Goal: Task Accomplishment & Management: Complete application form

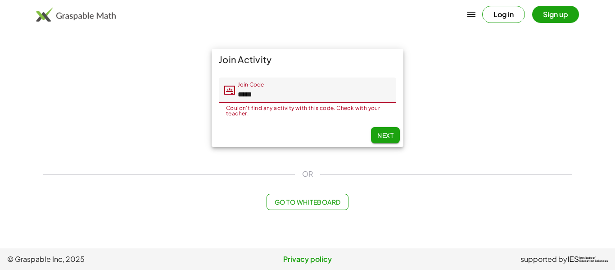
click at [377, 136] on span "Next" at bounding box center [385, 135] width 16 height 8
click at [385, 140] on button "Next" at bounding box center [385, 135] width 29 height 16
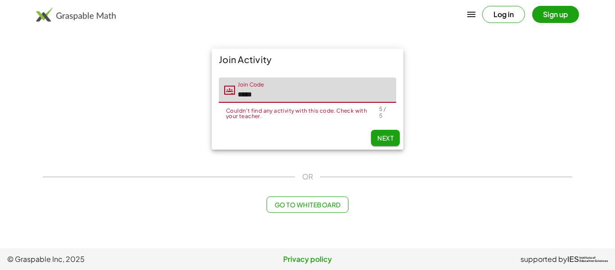
click at [306, 100] on input "*****" at bounding box center [315, 89] width 161 height 25
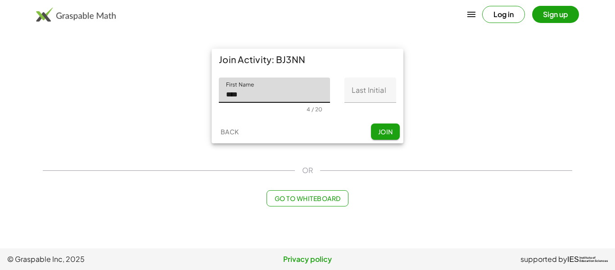
type input "****"
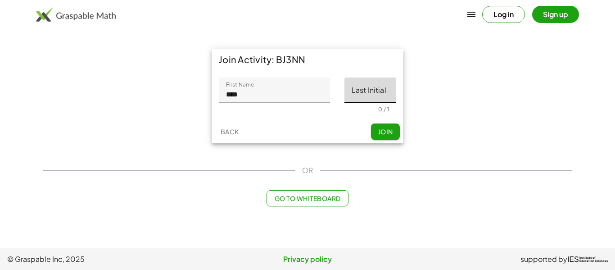
click at [388, 88] on input "Last Initial" at bounding box center [370, 89] width 52 height 25
type input "*"
click at [395, 133] on button "Join" at bounding box center [385, 131] width 29 height 16
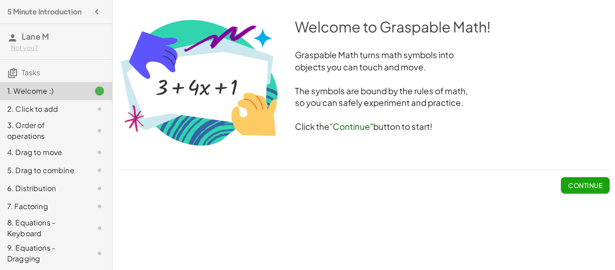
click at [586, 188] on span "Continue" at bounding box center [585, 185] width 34 height 8
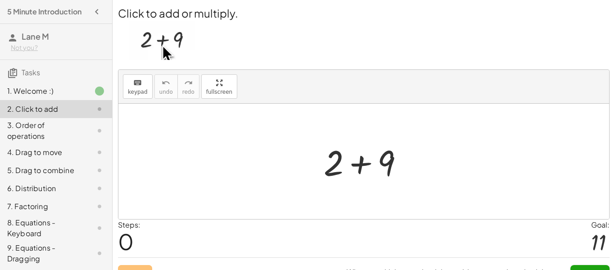
click at [365, 171] on div at bounding box center [367, 161] width 96 height 46
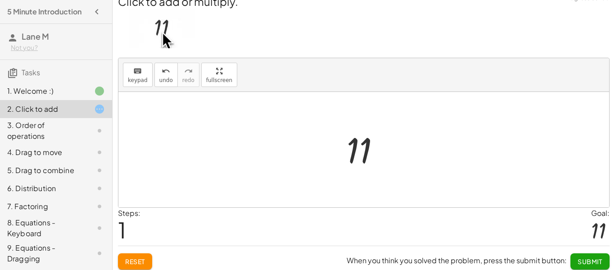
scroll to position [17, 0]
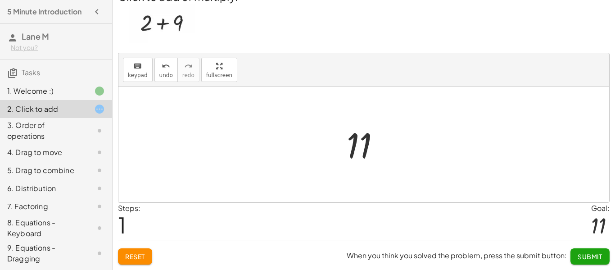
click at [357, 144] on div at bounding box center [367, 144] width 50 height 45
click at [595, 256] on span "Submit" at bounding box center [590, 256] width 25 height 8
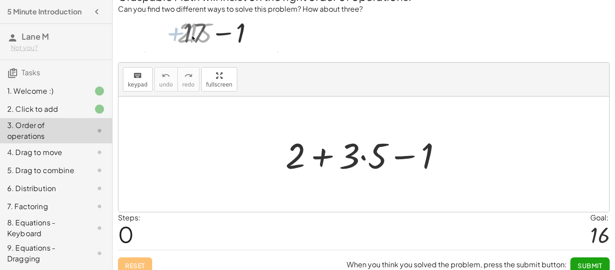
click at [364, 162] on div at bounding box center [367, 154] width 173 height 46
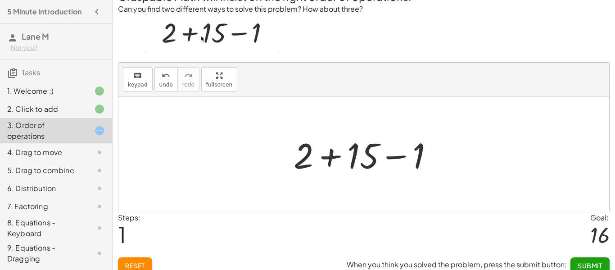
click at [364, 162] on div at bounding box center [367, 154] width 156 height 46
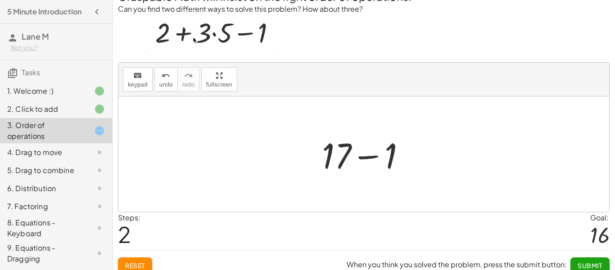
click at [364, 162] on div at bounding box center [367, 154] width 100 height 46
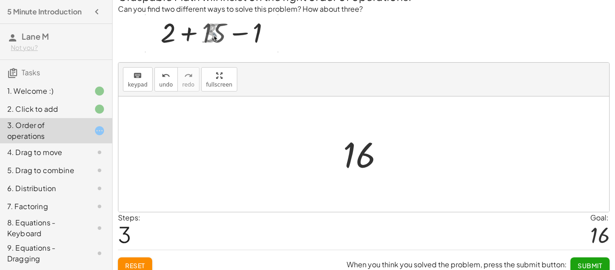
click at [597, 265] on span "Submit" at bounding box center [590, 265] width 25 height 8
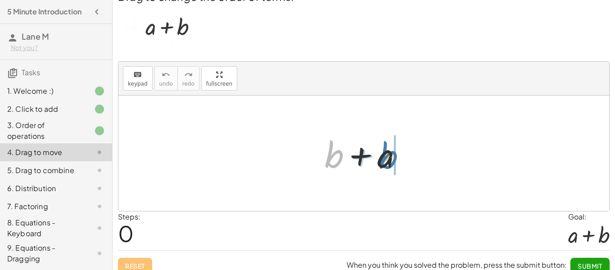
drag, startPoint x: 325, startPoint y: 153, endPoint x: 380, endPoint y: 154, distance: 54.5
click at [380, 154] on div at bounding box center [367, 153] width 94 height 46
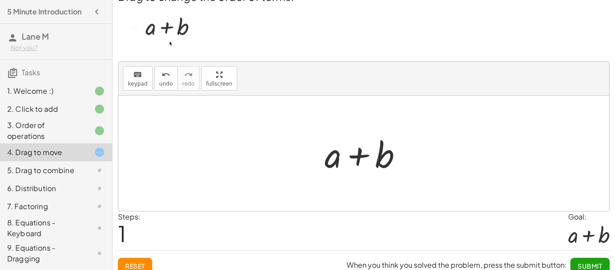
click at [584, 262] on span "Submit" at bounding box center [590, 266] width 25 height 8
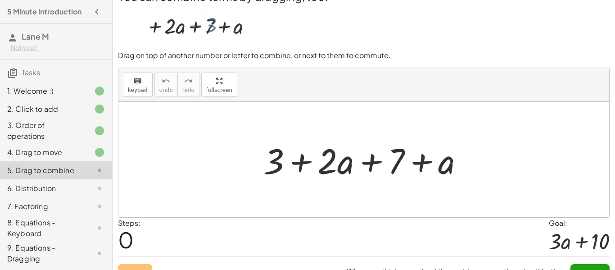
click at [353, 171] on div at bounding box center [367, 159] width 217 height 46
click at [360, 163] on div at bounding box center [367, 159] width 217 height 46
click at [290, 164] on div at bounding box center [367, 159] width 217 height 46
click at [412, 163] on div at bounding box center [367, 159] width 217 height 46
drag, startPoint x: 268, startPoint y: 169, endPoint x: 402, endPoint y: 166, distance: 134.2
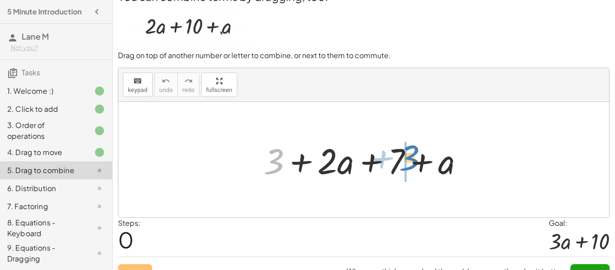
click at [402, 166] on div at bounding box center [367, 159] width 217 height 46
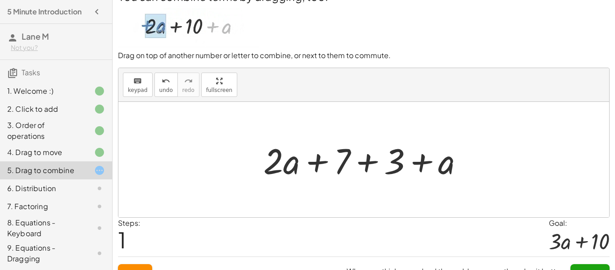
click at [402, 166] on div at bounding box center [367, 159] width 217 height 46
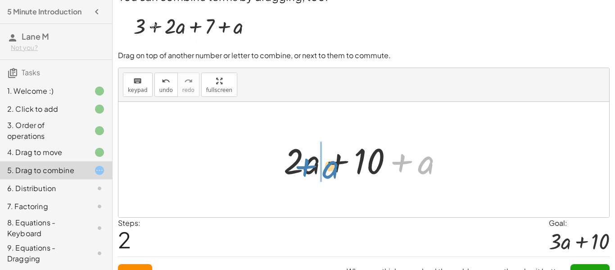
drag, startPoint x: 420, startPoint y: 169, endPoint x: 324, endPoint y: 173, distance: 96.4
click at [324, 173] on div at bounding box center [367, 159] width 176 height 46
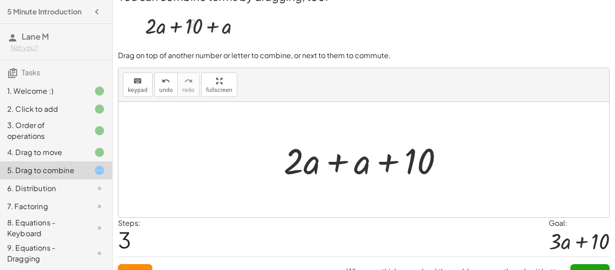
click at [322, 169] on div at bounding box center [367, 159] width 176 height 46
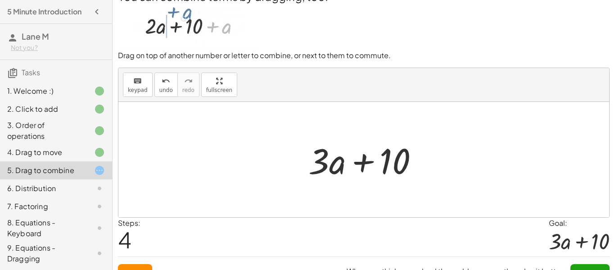
scroll to position [32, 0]
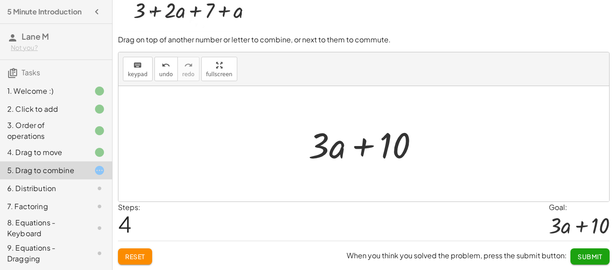
click at [598, 256] on span "Submit" at bounding box center [590, 256] width 25 height 8
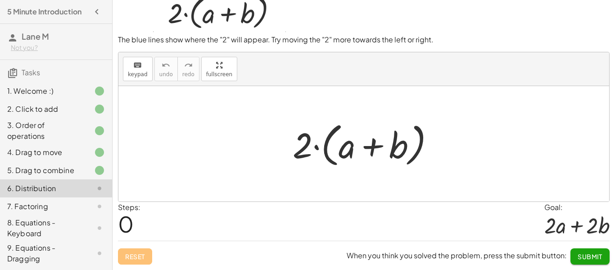
scroll to position [27, 0]
drag, startPoint x: 307, startPoint y: 150, endPoint x: 313, endPoint y: 147, distance: 7.3
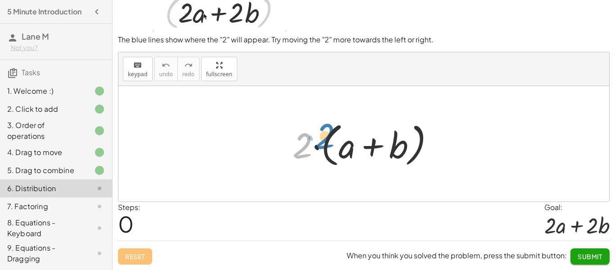
click at [313, 147] on div at bounding box center [367, 144] width 158 height 52
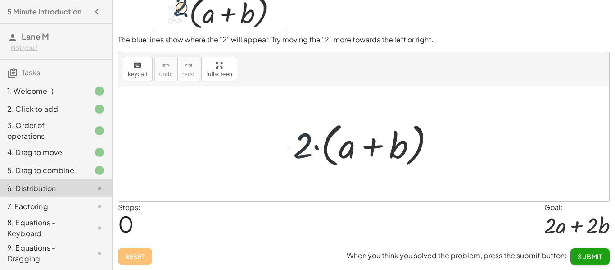
click at [313, 147] on div at bounding box center [367, 144] width 158 height 52
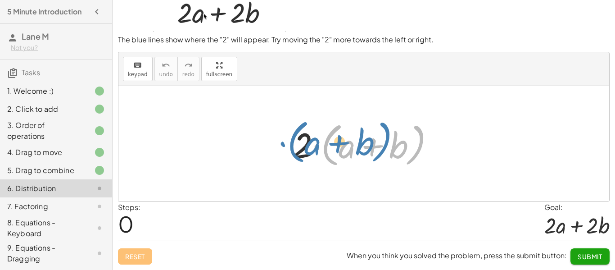
drag, startPoint x: 313, startPoint y: 149, endPoint x: 275, endPoint y: 145, distance: 38.0
click at [275, 145] on div "· ( + a + b ) · 2 · ( + a + b )" at bounding box center [363, 143] width 491 height 115
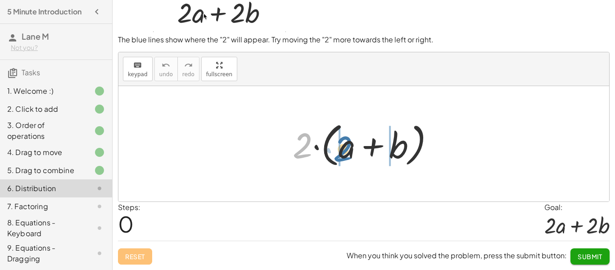
drag, startPoint x: 292, startPoint y: 149, endPoint x: 334, endPoint y: 152, distance: 42.9
click at [334, 152] on div at bounding box center [367, 144] width 158 height 52
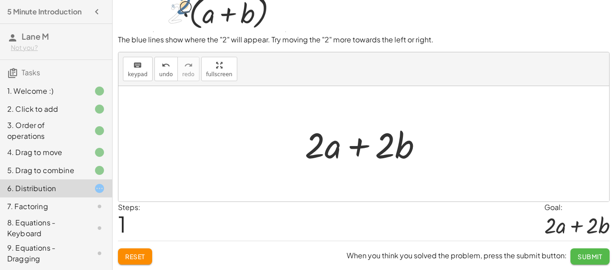
click at [591, 257] on span "Submit" at bounding box center [590, 256] width 25 height 8
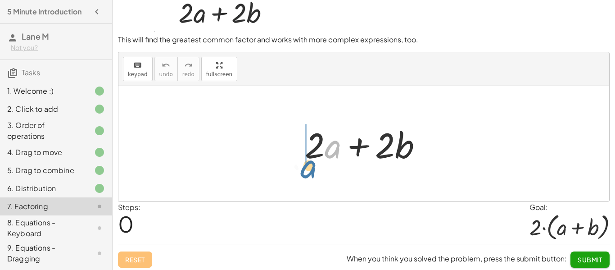
drag, startPoint x: 330, startPoint y: 151, endPoint x: 303, endPoint y: 172, distance: 33.8
click at [303, 172] on div "· a + · 2 · a + · 2 · b" at bounding box center [363, 143] width 491 height 115
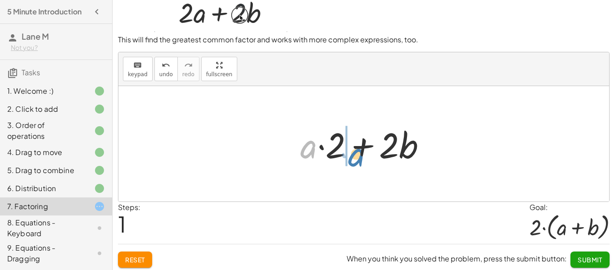
drag, startPoint x: 306, startPoint y: 148, endPoint x: 353, endPoint y: 156, distance: 48.4
click at [353, 156] on div at bounding box center [367, 144] width 142 height 46
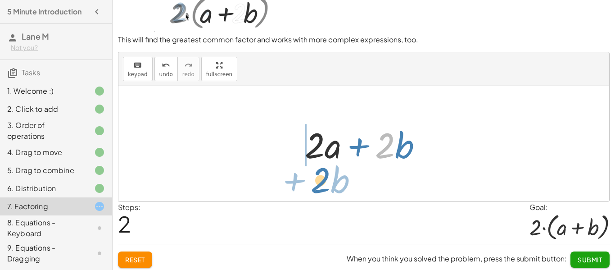
drag, startPoint x: 389, startPoint y: 143, endPoint x: 325, endPoint y: 178, distance: 72.3
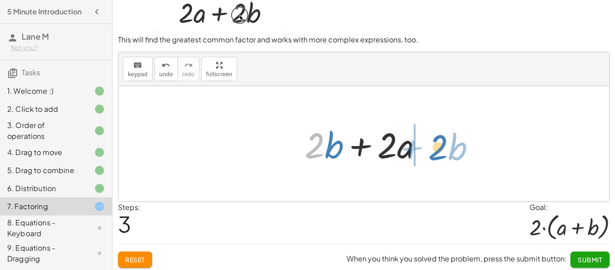
drag, startPoint x: 321, startPoint y: 157, endPoint x: 454, endPoint y: 157, distance: 133.3
click at [454, 157] on div "+ · 2 · a + · 2 · b + · a · 2 + · 2 · b + · 2 · a + · 2 · b · 2 + · b + · 2 · a…" at bounding box center [363, 143] width 491 height 115
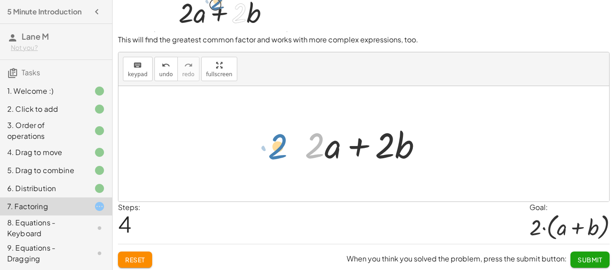
drag, startPoint x: 310, startPoint y: 153, endPoint x: 271, endPoint y: 154, distance: 39.2
click at [271, 154] on div "+ · 2 · a + · 2 · b + · a · 2 + · 2 · b + · 2 · a + · 2 · b + · 2 · b + · 2 · a…" at bounding box center [363, 143] width 491 height 115
click at [331, 153] on div at bounding box center [367, 144] width 134 height 46
click at [361, 149] on div at bounding box center [367, 144] width 134 height 46
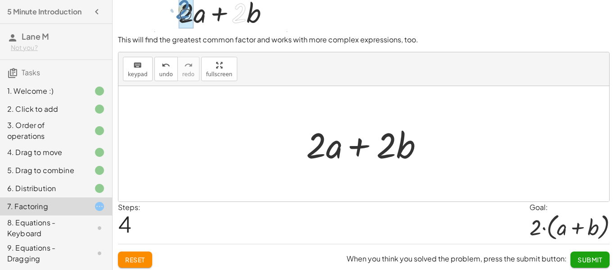
click at [361, 149] on div at bounding box center [367, 144] width 134 height 46
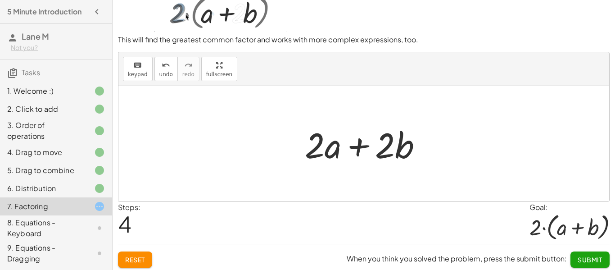
click at [41, 123] on div "3. Order of operations" at bounding box center [43, 131] width 72 height 22
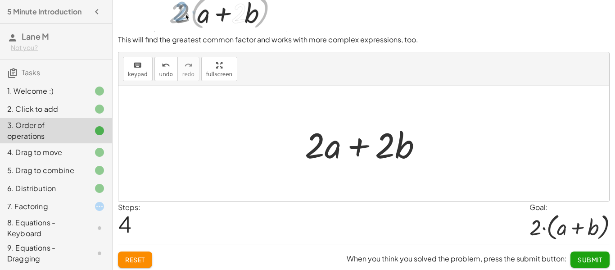
click at [57, 166] on div "5. Drag to combine" at bounding box center [43, 170] width 72 height 11
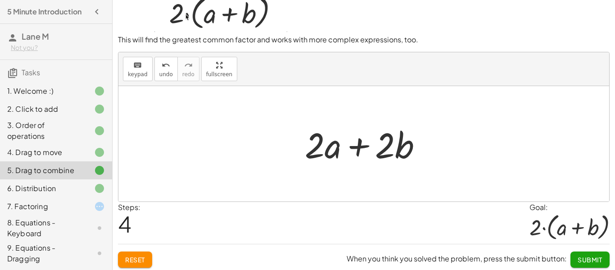
click at [68, 204] on div "7. Factoring" at bounding box center [43, 206] width 72 height 11
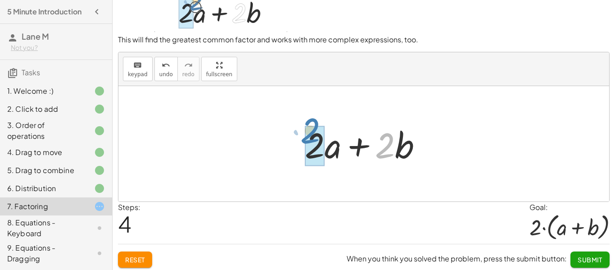
drag, startPoint x: 377, startPoint y: 150, endPoint x: 302, endPoint y: 137, distance: 75.9
click at [302, 137] on div at bounding box center [367, 144] width 134 height 46
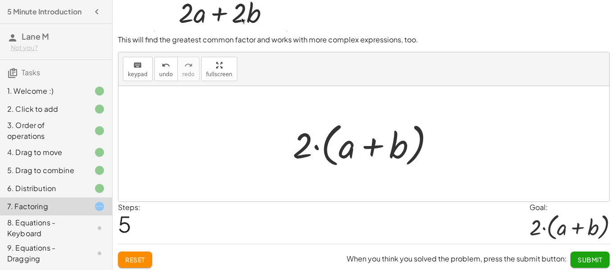
click at [584, 253] on button "Submit" at bounding box center [589, 259] width 39 height 16
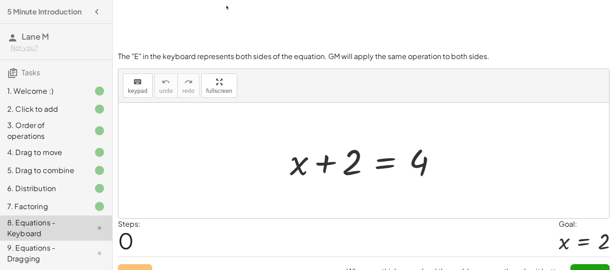
scroll to position [72, 0]
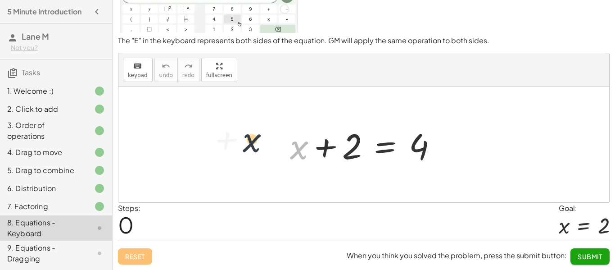
drag, startPoint x: 307, startPoint y: 155, endPoint x: 253, endPoint y: 148, distance: 54.9
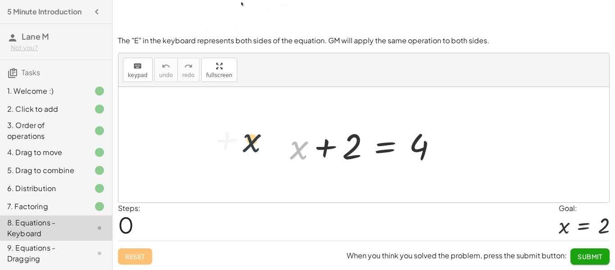
click at [253, 148] on div "+ x + x + 2 = 4" at bounding box center [363, 144] width 491 height 115
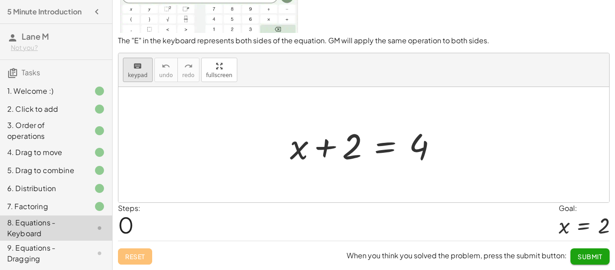
click at [136, 73] on span "keypad" at bounding box center [138, 75] width 20 height 6
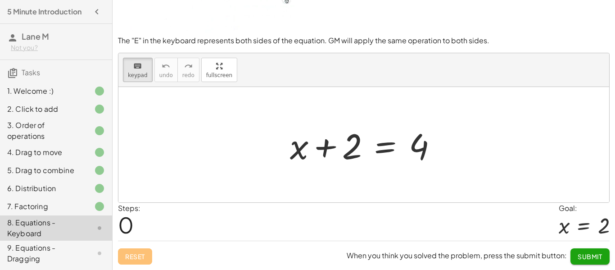
scroll to position [0, 0]
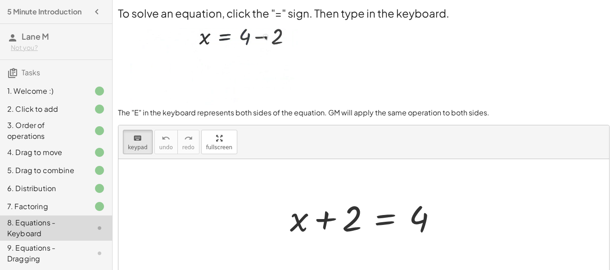
click at [159, 194] on div at bounding box center [363, 216] width 491 height 115
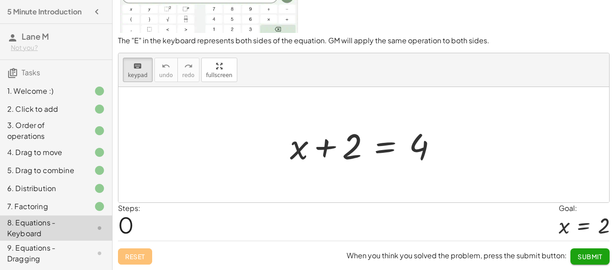
scroll to position [27, 0]
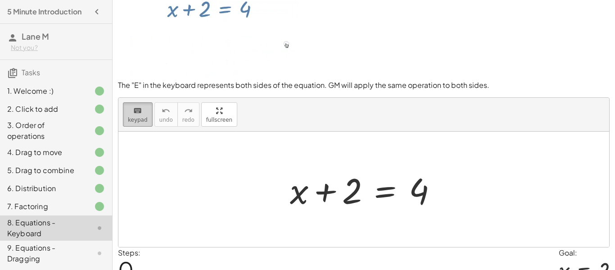
click at [130, 109] on div "keyboard" at bounding box center [138, 110] width 20 height 11
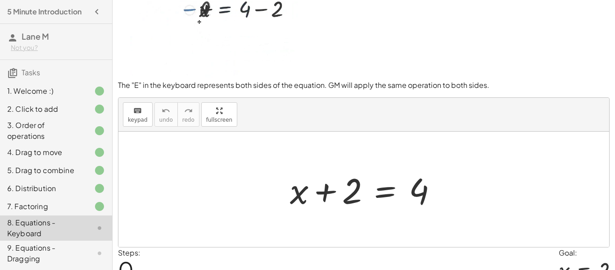
click at [196, 158] on div at bounding box center [363, 188] width 491 height 115
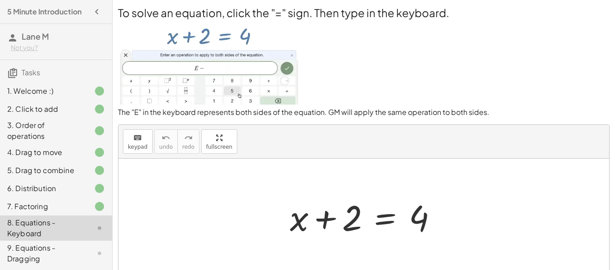
scroll to position [72, 0]
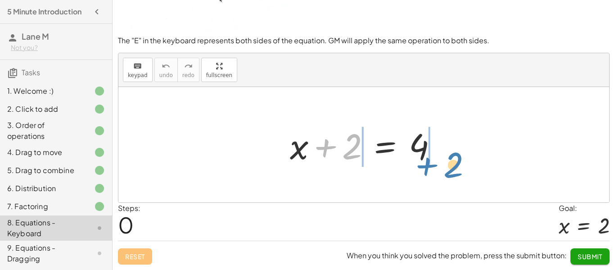
drag, startPoint x: 349, startPoint y: 149, endPoint x: 450, endPoint y: 167, distance: 102.1
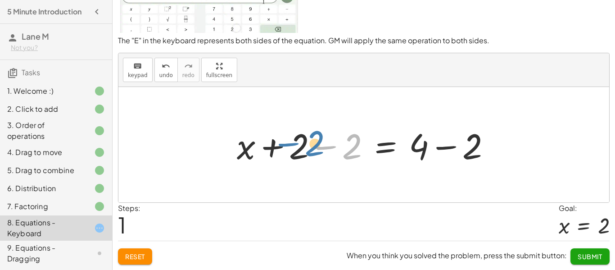
drag, startPoint x: 355, startPoint y: 152, endPoint x: 316, endPoint y: 149, distance: 38.8
click at [316, 149] on div at bounding box center [367, 145] width 270 height 46
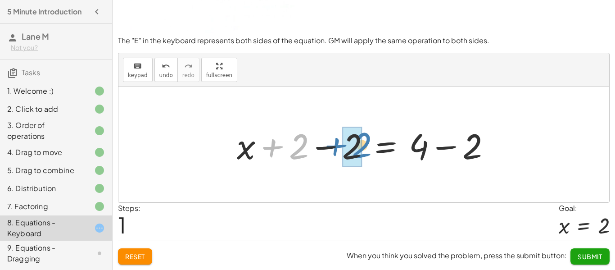
drag, startPoint x: 300, startPoint y: 154, endPoint x: 358, endPoint y: 153, distance: 57.6
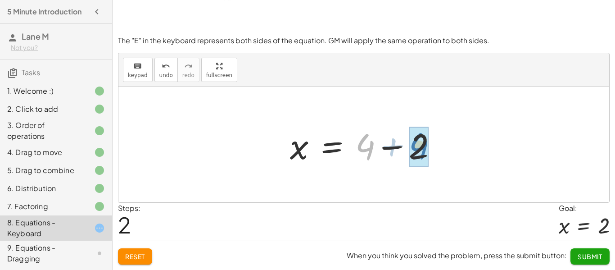
drag, startPoint x: 370, startPoint y: 152, endPoint x: 424, endPoint y: 151, distance: 54.0
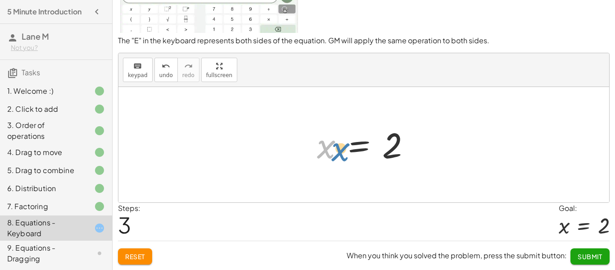
drag, startPoint x: 328, startPoint y: 146, endPoint x: 339, endPoint y: 149, distance: 11.1
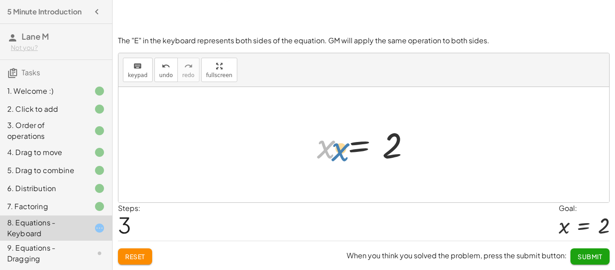
click at [339, 149] on div at bounding box center [367, 144] width 110 height 45
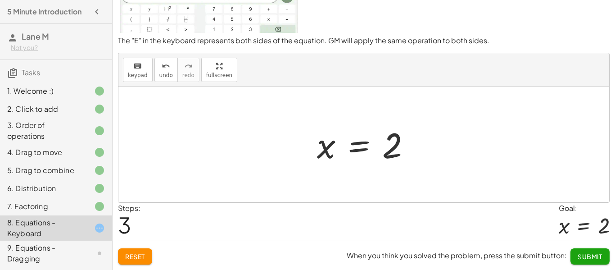
click at [352, 151] on div at bounding box center [367, 144] width 110 height 45
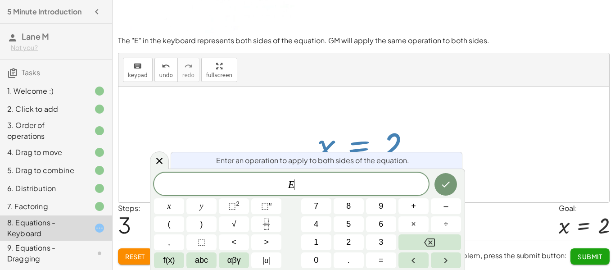
scroll to position [0, 0]
click at [352, 151] on div at bounding box center [367, 144] width 110 height 45
click at [530, 143] on div at bounding box center [363, 144] width 491 height 115
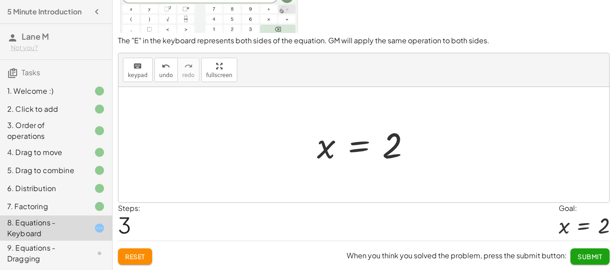
click at [580, 257] on span "Submit" at bounding box center [590, 256] width 25 height 8
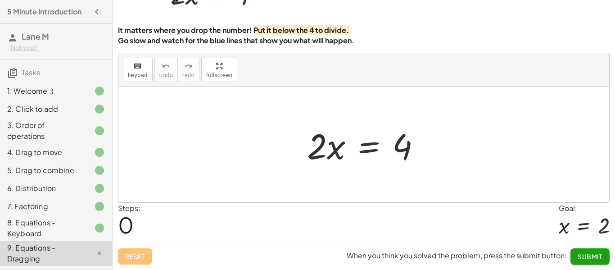
scroll to position [67, 0]
click at [362, 140] on div at bounding box center [368, 145] width 130 height 46
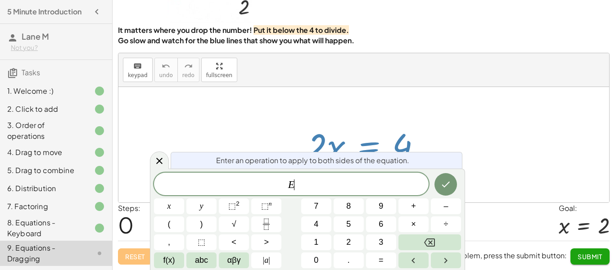
click at [362, 140] on div at bounding box center [368, 145] width 130 height 46
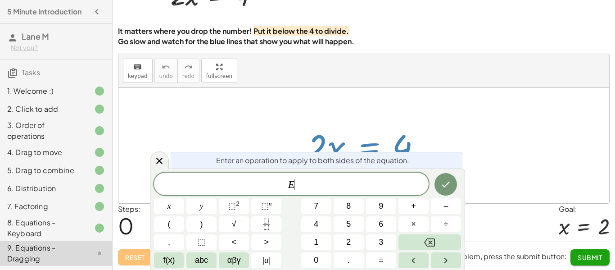
scroll to position [67, 0]
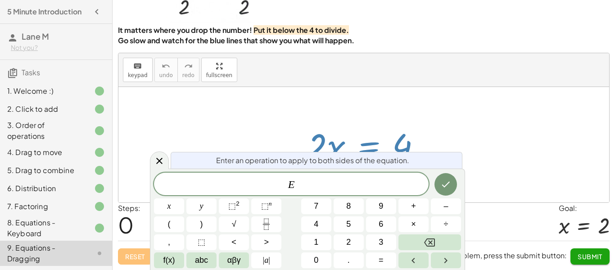
click at [362, 140] on div at bounding box center [368, 145] width 130 height 46
click at [383, 140] on div at bounding box center [368, 145] width 130 height 46
click at [160, 163] on icon at bounding box center [159, 160] width 11 height 11
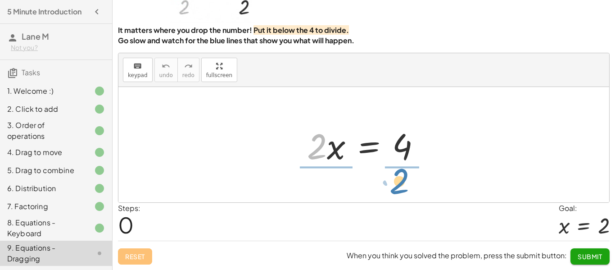
drag, startPoint x: 314, startPoint y: 157, endPoint x: 396, endPoint y: 194, distance: 90.1
click at [396, 194] on div "· 2 · 2 · x = 4" at bounding box center [363, 144] width 491 height 115
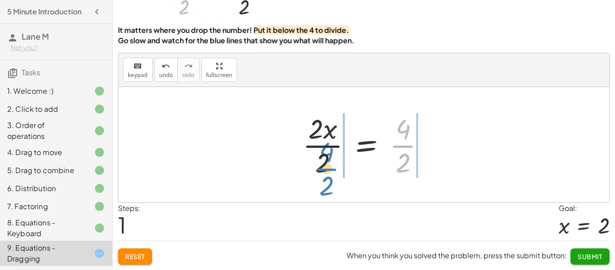
drag, startPoint x: 402, startPoint y: 140, endPoint x: 324, endPoint y: 164, distance: 81.6
click at [324, 164] on div at bounding box center [367, 144] width 139 height 69
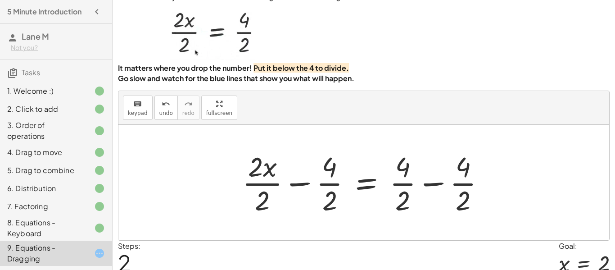
scroll to position [29, 0]
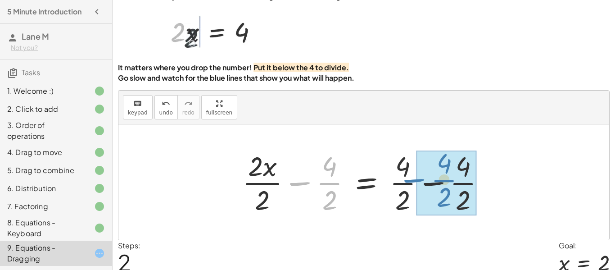
drag, startPoint x: 331, startPoint y: 190, endPoint x: 453, endPoint y: 185, distance: 121.6
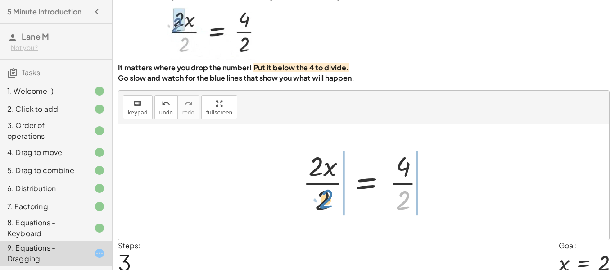
drag, startPoint x: 406, startPoint y: 203, endPoint x: 329, endPoint y: 202, distance: 77.0
click at [329, 202] on div at bounding box center [367, 181] width 139 height 69
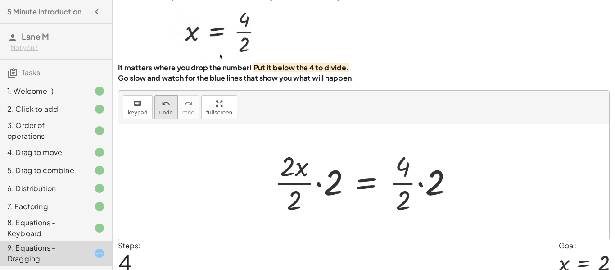
click at [165, 113] on span "undo" at bounding box center [166, 112] width 14 height 6
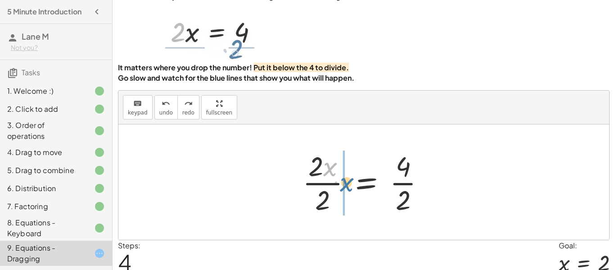
drag, startPoint x: 330, startPoint y: 168, endPoint x: 349, endPoint y: 187, distance: 26.7
click at [349, 187] on div at bounding box center [367, 181] width 139 height 69
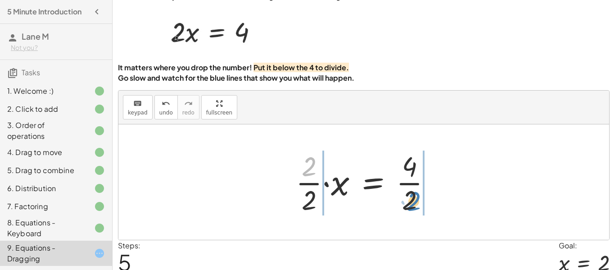
drag, startPoint x: 310, startPoint y: 169, endPoint x: 413, endPoint y: 203, distance: 108.8
click at [413, 203] on div at bounding box center [367, 181] width 152 height 69
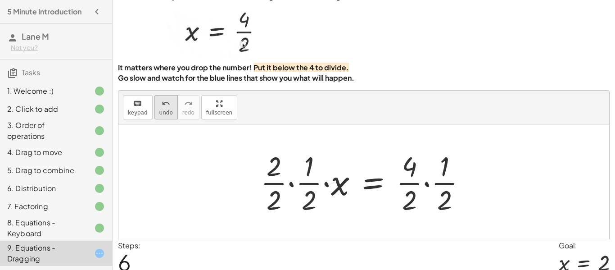
click at [162, 106] on icon "undo" at bounding box center [166, 103] width 9 height 11
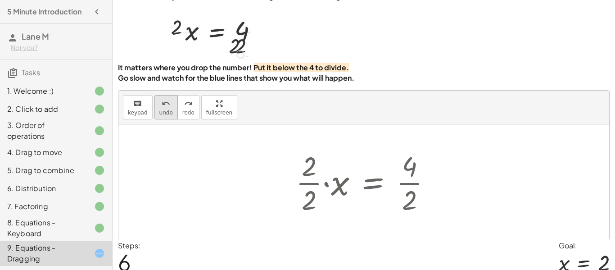
click at [162, 106] on icon "undo" at bounding box center [166, 103] width 9 height 11
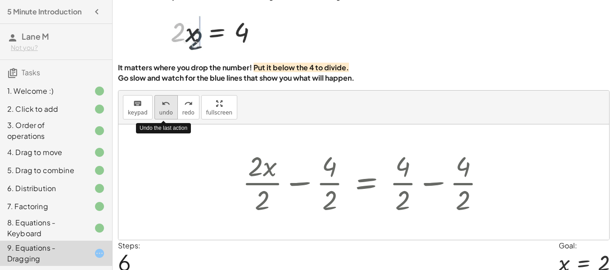
click at [162, 106] on icon "undo" at bounding box center [166, 103] width 9 height 11
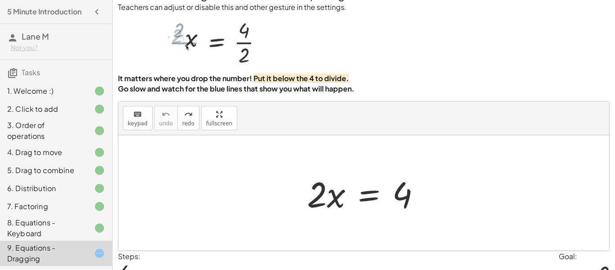
scroll to position [18, 0]
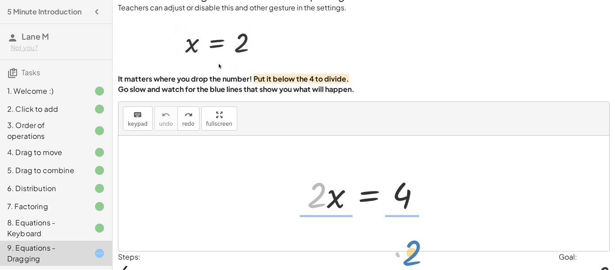
drag, startPoint x: 320, startPoint y: 193, endPoint x: 413, endPoint y: 248, distance: 108.2
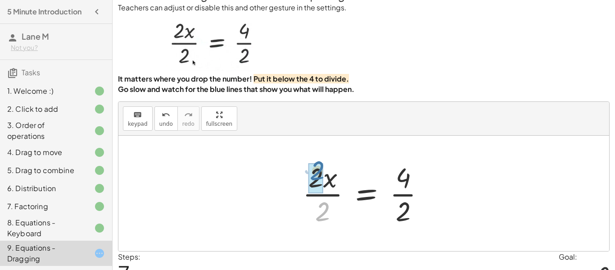
drag, startPoint x: 324, startPoint y: 219, endPoint x: 318, endPoint y: 178, distance: 41.4
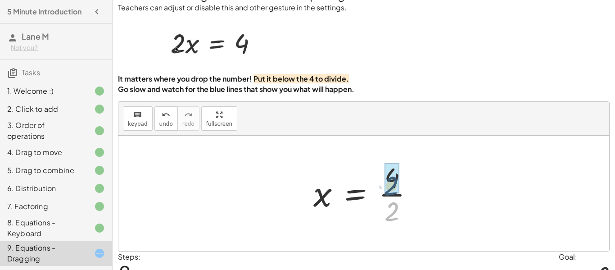
drag, startPoint x: 393, startPoint y: 216, endPoint x: 392, endPoint y: 187, distance: 28.8
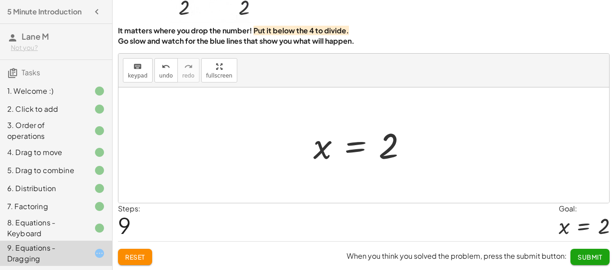
scroll to position [67, 0]
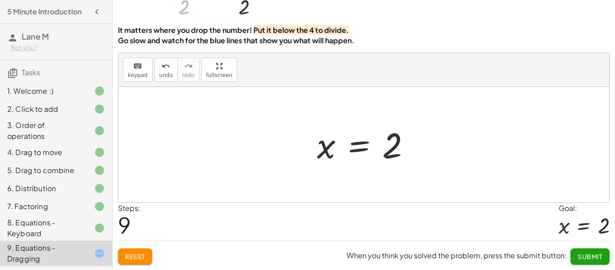
click at [579, 254] on span "Submit" at bounding box center [590, 256] width 25 height 8
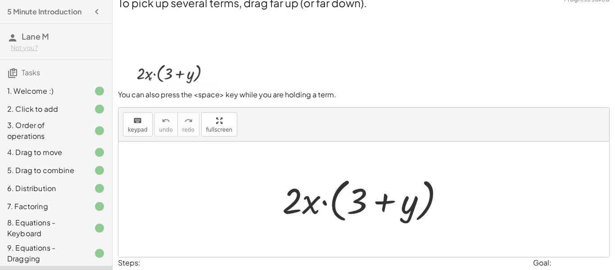
scroll to position [12, 0]
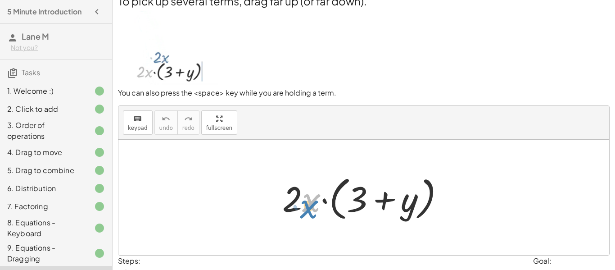
drag, startPoint x: 309, startPoint y: 204, endPoint x: 307, endPoint y: 211, distance: 7.5
click at [307, 211] on div at bounding box center [367, 198] width 178 height 52
drag, startPoint x: 307, startPoint y: 211, endPoint x: 296, endPoint y: 208, distance: 12.1
click at [296, 208] on div at bounding box center [367, 198] width 178 height 52
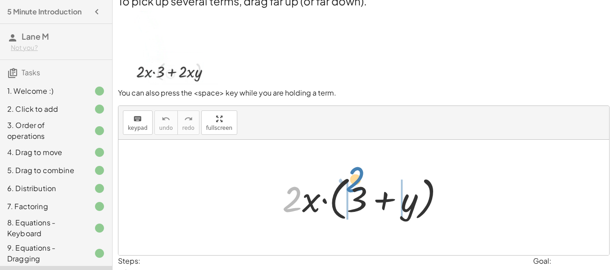
drag, startPoint x: 288, startPoint y: 206, endPoint x: 351, endPoint y: 187, distance: 66.2
click at [351, 187] on div at bounding box center [367, 198] width 178 height 52
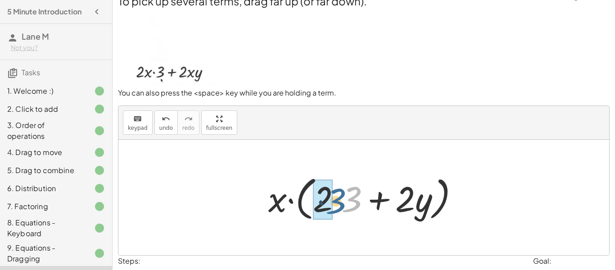
drag, startPoint x: 347, startPoint y: 196, endPoint x: 331, endPoint y: 198, distance: 16.3
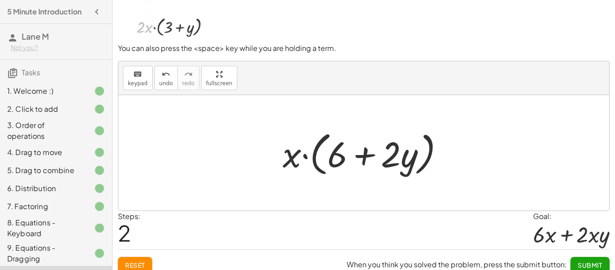
scroll to position [59, 0]
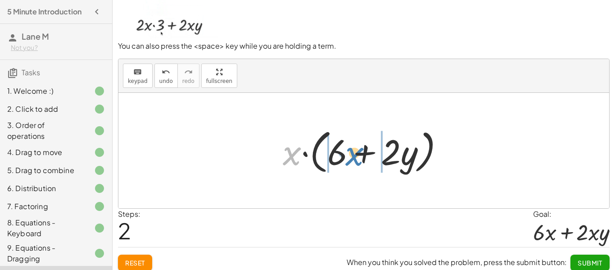
drag, startPoint x: 285, startPoint y: 156, endPoint x: 347, endPoint y: 156, distance: 61.7
click at [347, 156] on div at bounding box center [367, 151] width 178 height 52
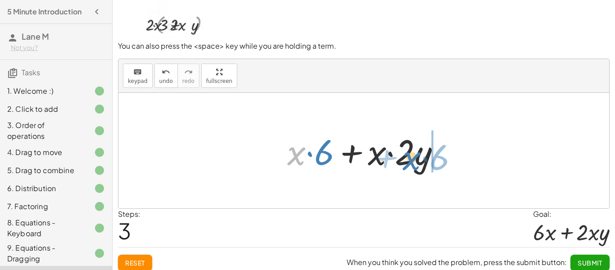
drag, startPoint x: 289, startPoint y: 157, endPoint x: 405, endPoint y: 162, distance: 115.4
click at [405, 162] on div at bounding box center [367, 150] width 169 height 46
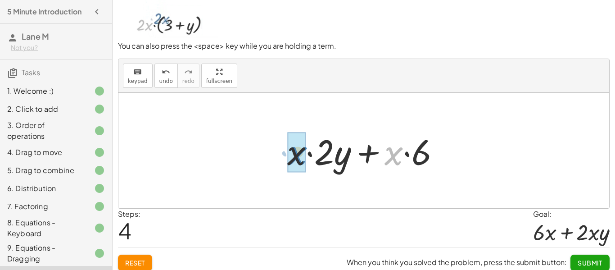
drag, startPoint x: 402, startPoint y: 159, endPoint x: 306, endPoint y: 159, distance: 95.9
click at [306, 159] on div at bounding box center [367, 150] width 169 height 46
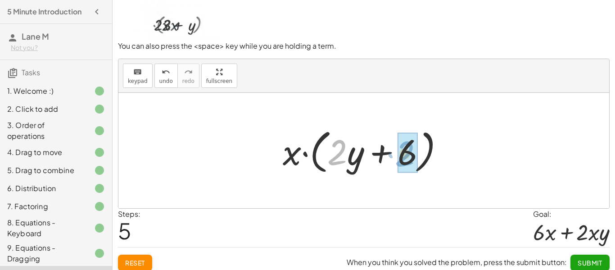
drag, startPoint x: 334, startPoint y: 147, endPoint x: 404, endPoint y: 148, distance: 69.3
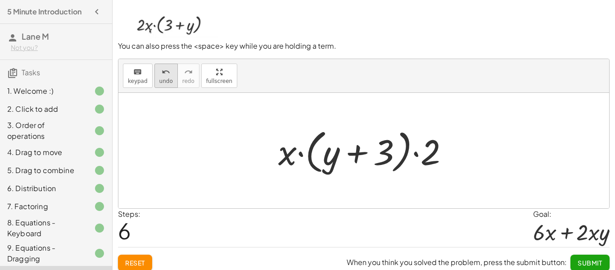
click at [163, 75] on icon "undo" at bounding box center [166, 72] width 9 height 11
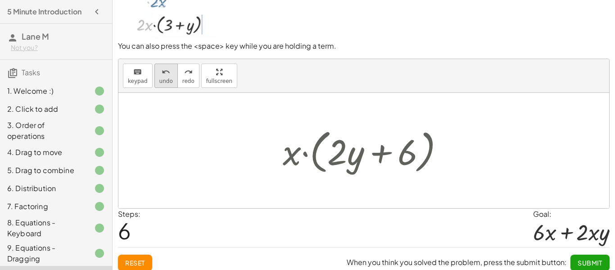
click at [163, 75] on icon "undo" at bounding box center [166, 72] width 9 height 11
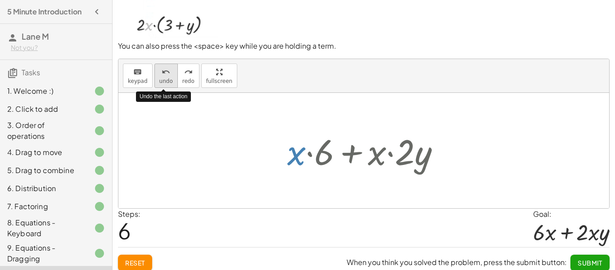
click at [163, 75] on icon "undo" at bounding box center [166, 72] width 9 height 11
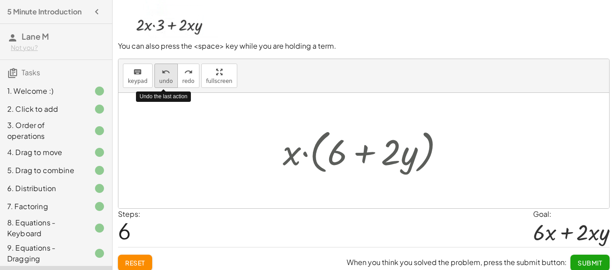
click at [163, 75] on icon "undo" at bounding box center [166, 72] width 9 height 11
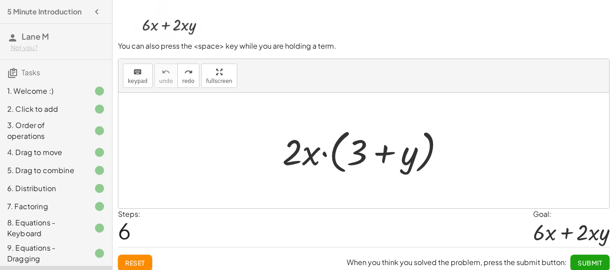
click at [307, 162] on div at bounding box center [367, 151] width 178 height 52
drag, startPoint x: 307, startPoint y: 162, endPoint x: 290, endPoint y: 159, distance: 16.9
click at [290, 159] on div at bounding box center [367, 151] width 178 height 52
click at [291, 162] on div at bounding box center [367, 151] width 178 height 52
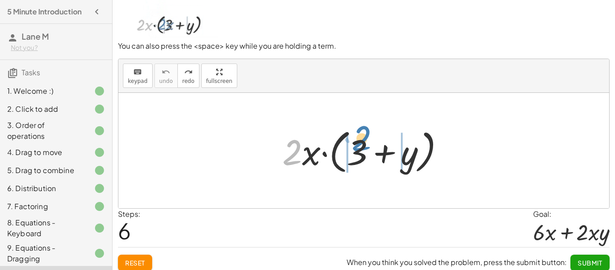
drag, startPoint x: 291, startPoint y: 162, endPoint x: 362, endPoint y: 152, distance: 70.9
click at [362, 152] on div at bounding box center [367, 151] width 178 height 52
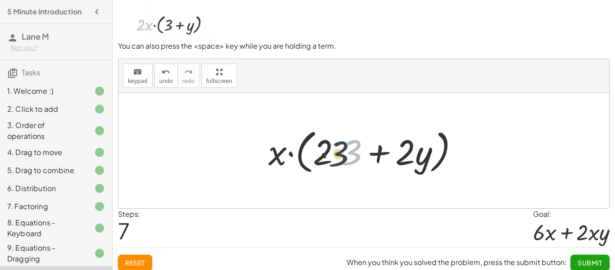
drag, startPoint x: 358, startPoint y: 154, endPoint x: 339, endPoint y: 155, distance: 18.5
click at [339, 155] on div at bounding box center [367, 151] width 207 height 52
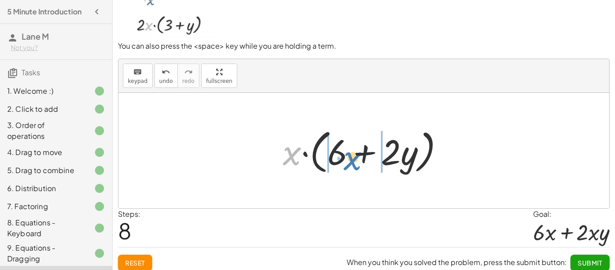
drag, startPoint x: 291, startPoint y: 159, endPoint x: 352, endPoint y: 163, distance: 60.9
click at [352, 163] on div at bounding box center [367, 151] width 178 height 52
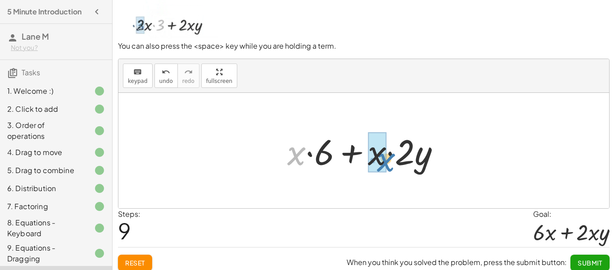
drag, startPoint x: 294, startPoint y: 154, endPoint x: 381, endPoint y: 158, distance: 87.4
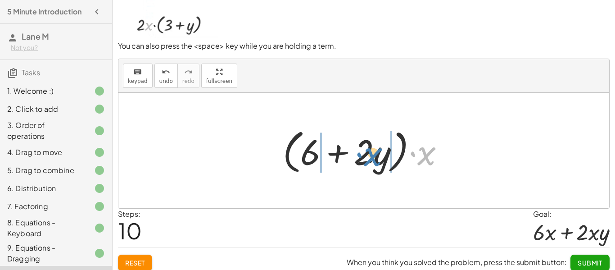
drag, startPoint x: 427, startPoint y: 158, endPoint x: 375, endPoint y: 159, distance: 52.2
click at [375, 159] on div at bounding box center [367, 151] width 178 height 52
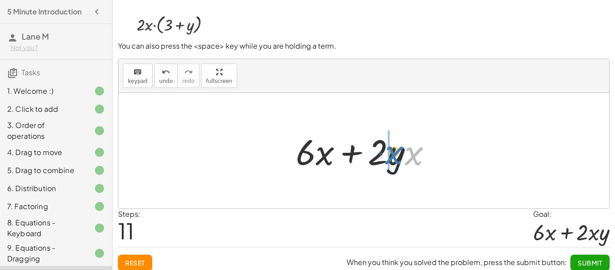
drag, startPoint x: 411, startPoint y: 161, endPoint x: 390, endPoint y: 161, distance: 21.2
click at [390, 161] on div at bounding box center [367, 150] width 152 height 46
click at [597, 261] on span "Submit" at bounding box center [590, 262] width 25 height 8
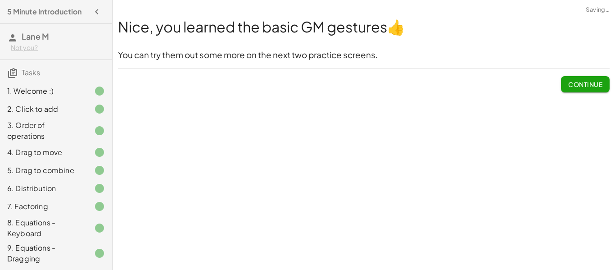
scroll to position [0, 0]
click at [582, 85] on span "Continue" at bounding box center [585, 84] width 34 height 8
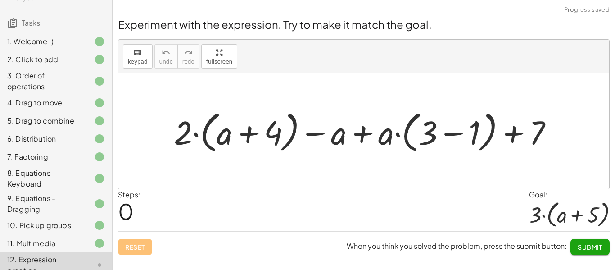
scroll to position [120, 0]
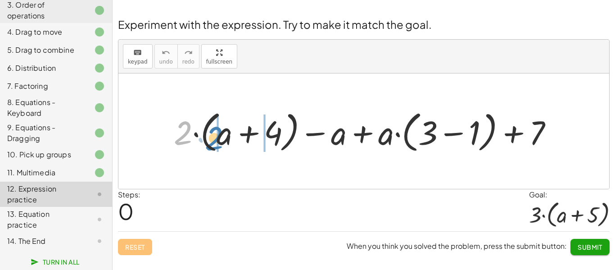
drag, startPoint x: 188, startPoint y: 128, endPoint x: 219, endPoint y: 133, distance: 31.5
click at [219, 133] on div at bounding box center [366, 131] width 395 height 49
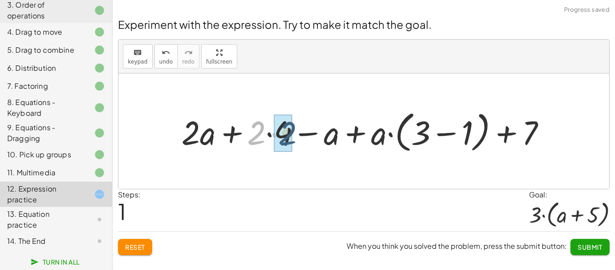
drag, startPoint x: 258, startPoint y: 133, endPoint x: 289, endPoint y: 134, distance: 31.1
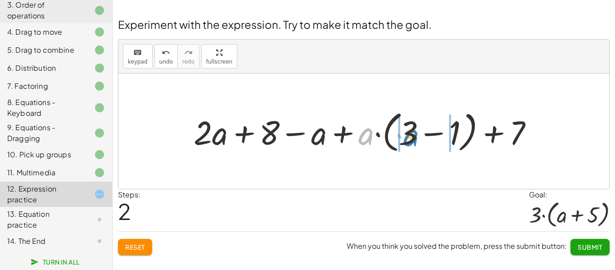
drag, startPoint x: 364, startPoint y: 139, endPoint x: 409, endPoint y: 140, distance: 45.0
click at [409, 140] on div at bounding box center [367, 131] width 356 height 49
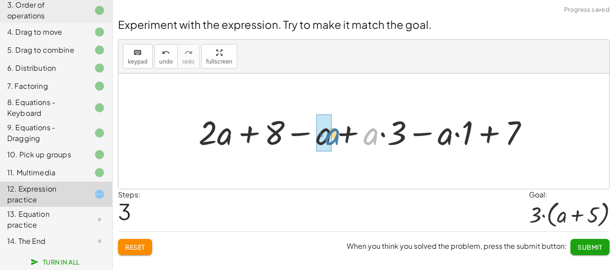
drag, startPoint x: 371, startPoint y: 138, endPoint x: 330, endPoint y: 138, distance: 41.0
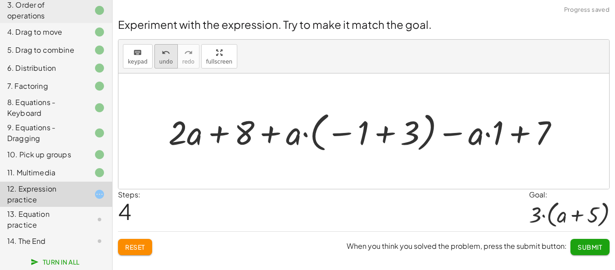
click at [160, 59] on span "undo" at bounding box center [166, 62] width 14 height 6
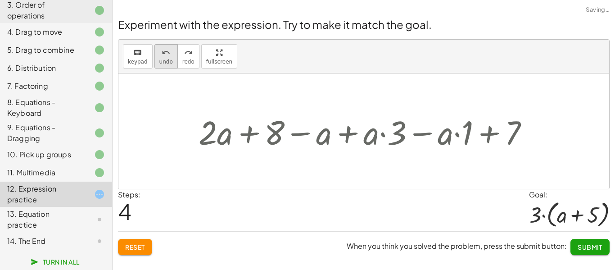
click at [160, 59] on span "undo" at bounding box center [166, 62] width 14 height 6
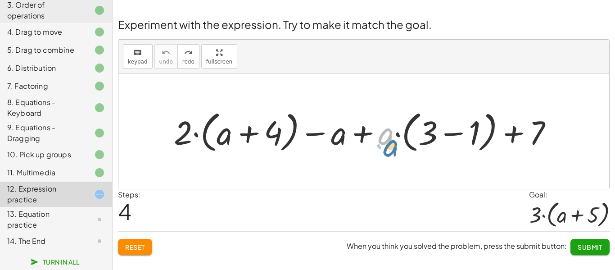
drag, startPoint x: 390, startPoint y: 139, endPoint x: 393, endPoint y: 150, distance: 11.0
click at [393, 150] on div at bounding box center [366, 131] width 395 height 49
drag, startPoint x: 185, startPoint y: 142, endPoint x: 219, endPoint y: 145, distance: 33.9
click at [219, 145] on div at bounding box center [366, 131] width 395 height 49
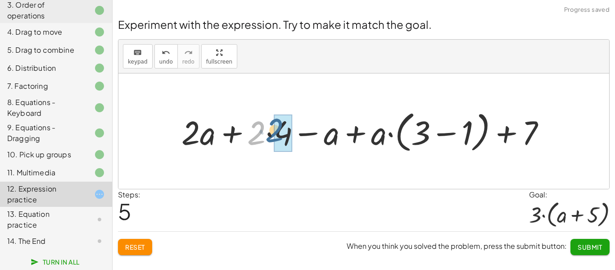
drag, startPoint x: 252, startPoint y: 139, endPoint x: 271, endPoint y: 136, distance: 18.7
click at [271, 136] on div at bounding box center [367, 131] width 380 height 49
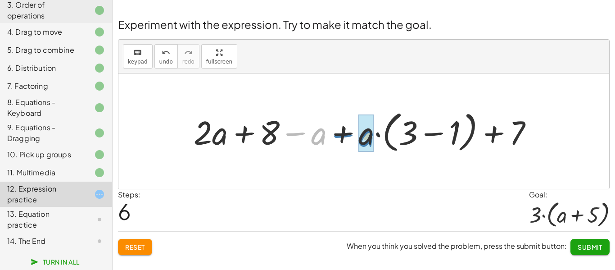
drag, startPoint x: 312, startPoint y: 139, endPoint x: 361, endPoint y: 141, distance: 48.2
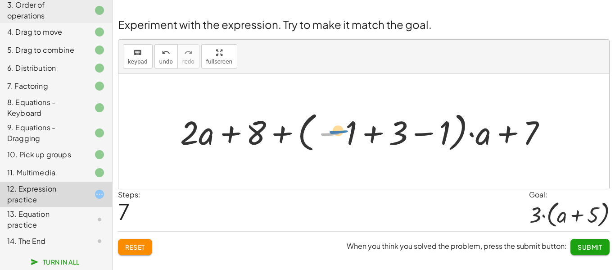
drag, startPoint x: 333, startPoint y: 135, endPoint x: 340, endPoint y: 133, distance: 7.5
click at [340, 133] on div at bounding box center [367, 131] width 383 height 47
drag, startPoint x: 353, startPoint y: 138, endPoint x: 452, endPoint y: 138, distance: 99.5
click at [452, 138] on div at bounding box center [367, 131] width 383 height 47
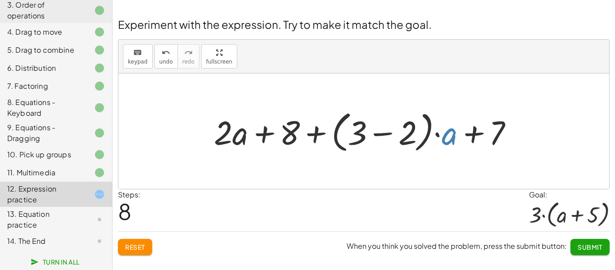
click at [451, 141] on div at bounding box center [367, 131] width 316 height 49
drag, startPoint x: 401, startPoint y: 140, endPoint x: 506, endPoint y: 135, distance: 104.6
click at [506, 135] on div at bounding box center [367, 131] width 316 height 49
drag, startPoint x: 494, startPoint y: 137, endPoint x: 411, endPoint y: 140, distance: 82.9
click at [411, 140] on div at bounding box center [367, 131] width 316 height 49
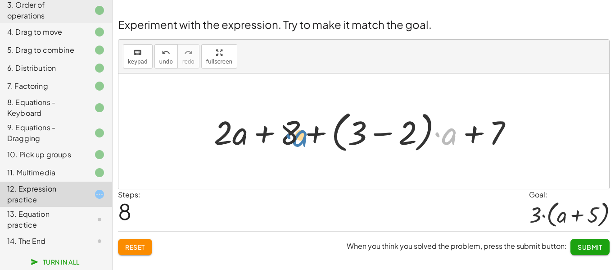
drag, startPoint x: 445, startPoint y: 141, endPoint x: 295, endPoint y: 142, distance: 149.5
click at [295, 142] on div at bounding box center [367, 131] width 316 height 49
drag, startPoint x: 447, startPoint y: 140, endPoint x: 364, endPoint y: 142, distance: 83.3
click at [364, 142] on div at bounding box center [367, 131] width 316 height 49
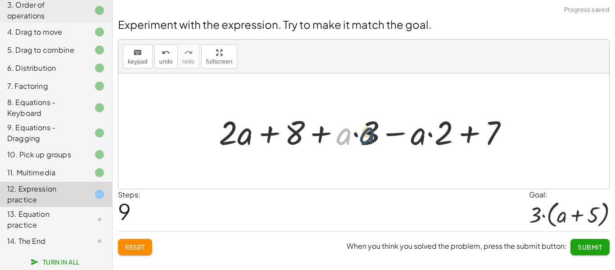
drag, startPoint x: 342, startPoint y: 140, endPoint x: 369, endPoint y: 140, distance: 27.0
click at [369, 140] on div at bounding box center [367, 131] width 306 height 44
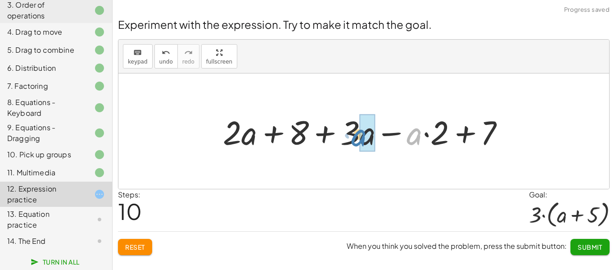
drag, startPoint x: 420, startPoint y: 141, endPoint x: 368, endPoint y: 142, distance: 51.8
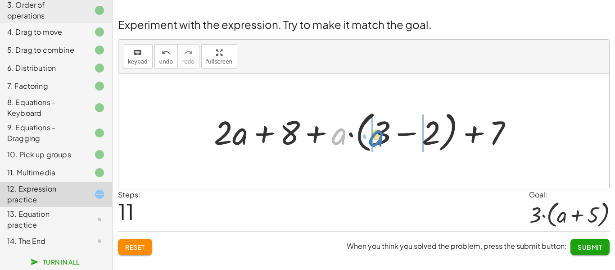
drag, startPoint x: 339, startPoint y: 141, endPoint x: 378, endPoint y: 143, distance: 39.2
click at [378, 143] on div at bounding box center [367, 131] width 316 height 49
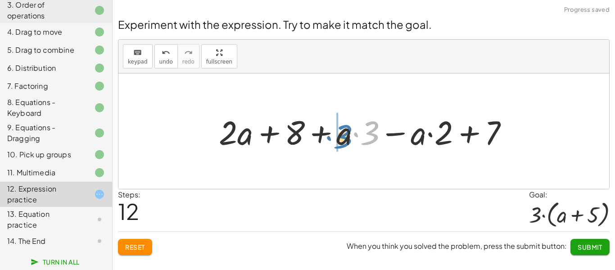
drag, startPoint x: 370, startPoint y: 138, endPoint x: 341, endPoint y: 141, distance: 28.5
click at [341, 141] on div at bounding box center [367, 131] width 306 height 44
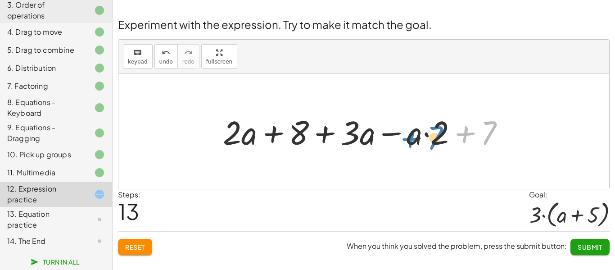
drag, startPoint x: 490, startPoint y: 137, endPoint x: 436, endPoint y: 142, distance: 54.2
click at [436, 142] on div at bounding box center [367, 131] width 298 height 44
drag, startPoint x: 409, startPoint y: 141, endPoint x: 432, endPoint y: 141, distance: 23.0
click at [432, 141] on div at bounding box center [367, 131] width 298 height 44
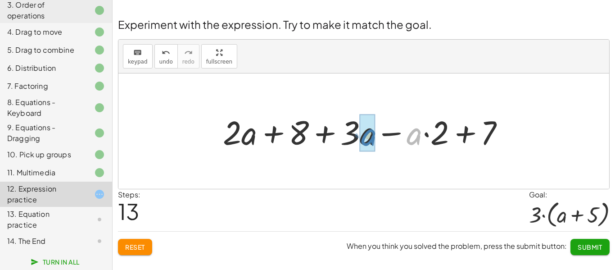
drag, startPoint x: 413, startPoint y: 139, endPoint x: 366, endPoint y: 140, distance: 46.4
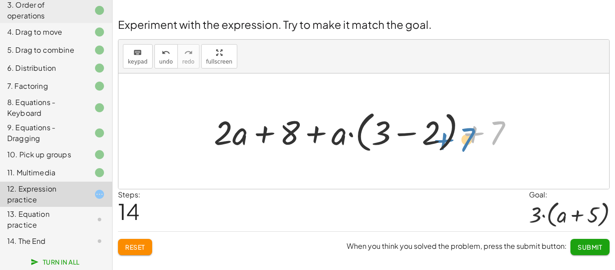
drag, startPoint x: 492, startPoint y: 136, endPoint x: 463, endPoint y: 143, distance: 29.2
click at [463, 143] on div at bounding box center [367, 131] width 316 height 49
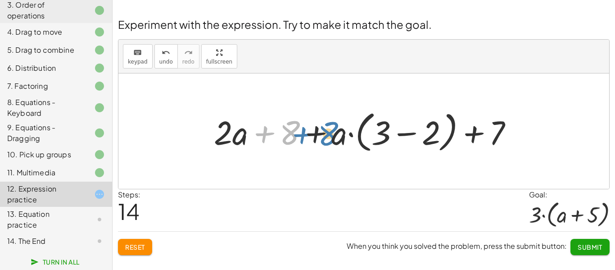
drag, startPoint x: 289, startPoint y: 137, endPoint x: 325, endPoint y: 138, distance: 35.6
click at [325, 138] on div at bounding box center [367, 131] width 316 height 49
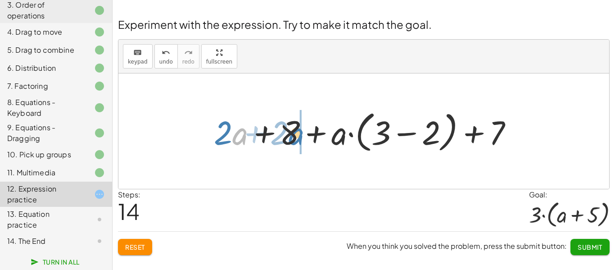
drag, startPoint x: 234, startPoint y: 140, endPoint x: 290, endPoint y: 140, distance: 56.3
click at [290, 140] on div at bounding box center [367, 131] width 316 height 49
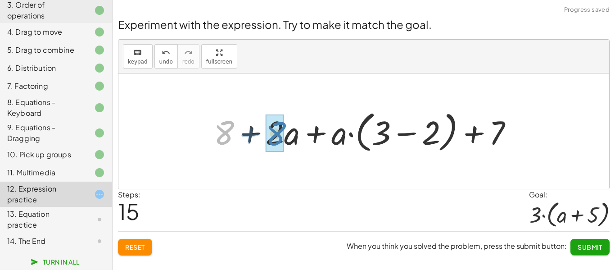
drag, startPoint x: 223, startPoint y: 133, endPoint x: 275, endPoint y: 134, distance: 51.3
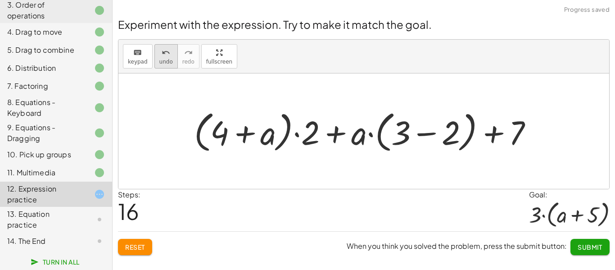
click at [163, 67] on button "undo undo" at bounding box center [165, 56] width 23 height 24
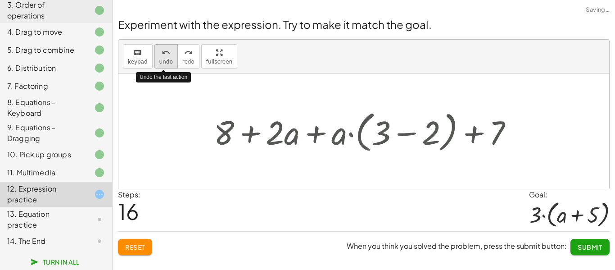
click at [163, 67] on button "undo undo" at bounding box center [165, 56] width 23 height 24
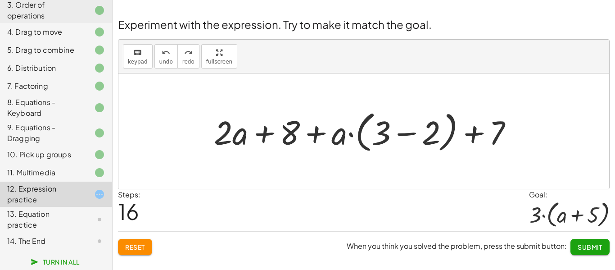
click at [432, 140] on div at bounding box center [367, 131] width 316 height 49
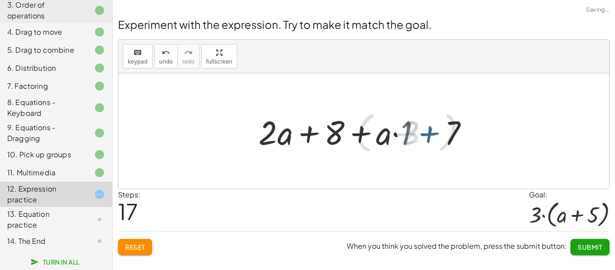
click at [432, 140] on div at bounding box center [367, 131] width 225 height 44
click at [155, 60] on button "undo undo" at bounding box center [165, 56] width 23 height 24
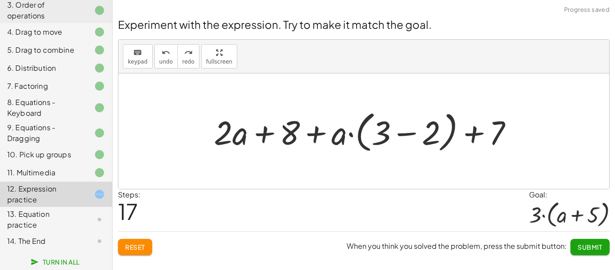
click at [321, 138] on div at bounding box center [367, 131] width 316 height 49
click at [262, 133] on div at bounding box center [367, 131] width 316 height 49
click at [404, 135] on div at bounding box center [367, 131] width 316 height 49
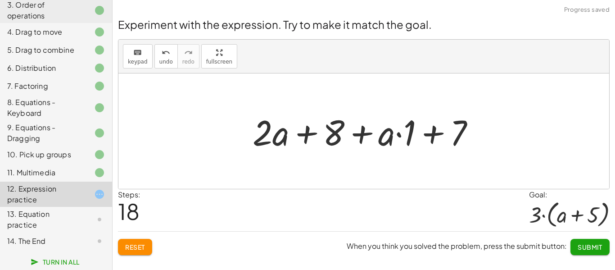
click at [399, 136] on div at bounding box center [367, 131] width 239 height 46
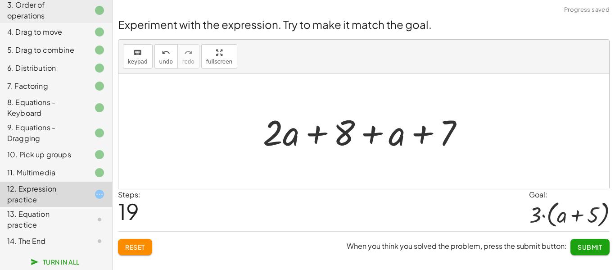
click at [343, 136] on div at bounding box center [366, 131] width 217 height 46
click at [321, 136] on div at bounding box center [366, 131] width 217 height 46
click at [425, 136] on div at bounding box center [366, 131] width 217 height 46
click at [392, 138] on div at bounding box center [366, 131] width 217 height 46
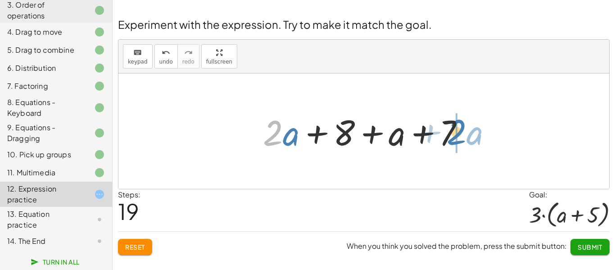
drag, startPoint x: 278, startPoint y: 140, endPoint x: 462, endPoint y: 139, distance: 183.7
click at [462, 139] on div at bounding box center [366, 131] width 217 height 46
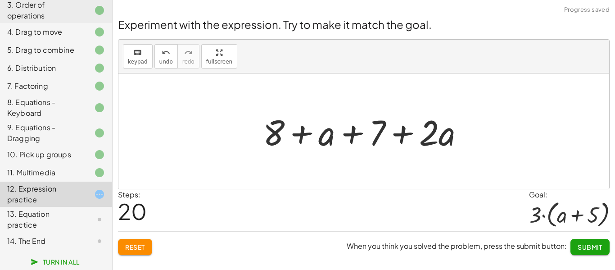
click at [399, 131] on div at bounding box center [366, 131] width 217 height 46
click at [303, 137] on div at bounding box center [366, 131] width 217 height 46
click at [357, 135] on div at bounding box center [366, 131] width 217 height 46
click at [163, 60] on span "undo" at bounding box center [166, 62] width 14 height 6
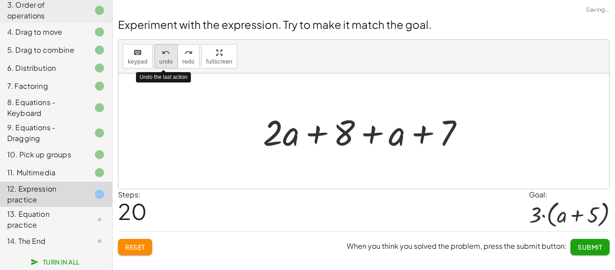
click at [163, 60] on span "undo" at bounding box center [166, 62] width 14 height 6
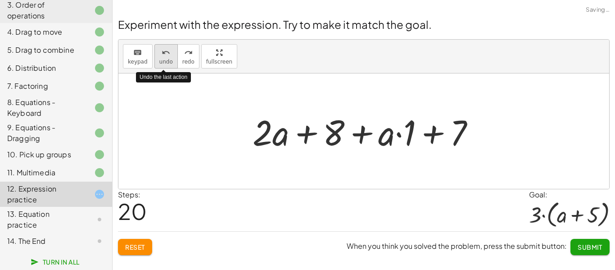
click at [163, 60] on span "undo" at bounding box center [166, 62] width 14 height 6
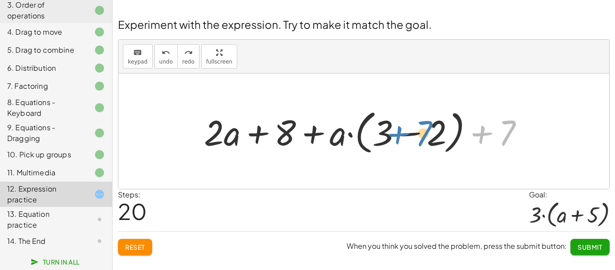
drag, startPoint x: 479, startPoint y: 133, endPoint x: 397, endPoint y: 134, distance: 82.4
click at [397, 134] on div at bounding box center [366, 131] width 335 height 52
click at [408, 132] on div at bounding box center [366, 131] width 335 height 52
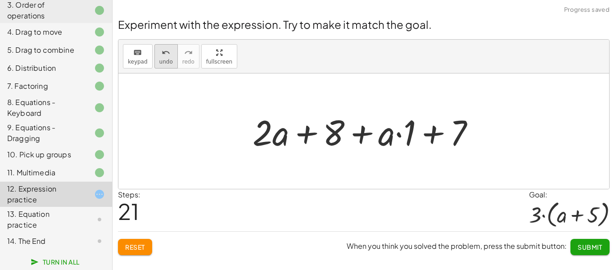
click at [162, 61] on span "undo" at bounding box center [166, 62] width 14 height 6
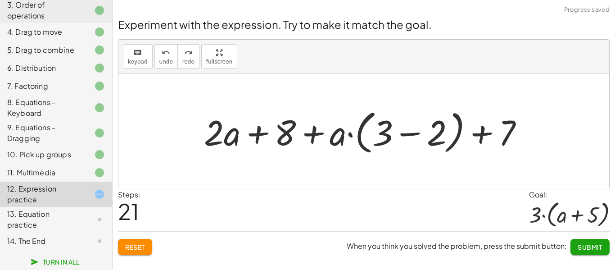
click at [312, 134] on div at bounding box center [366, 131] width 335 height 52
click at [251, 134] on div at bounding box center [366, 131] width 335 height 52
drag, startPoint x: 332, startPoint y: 131, endPoint x: 384, endPoint y: 141, distance: 53.2
click at [384, 141] on div at bounding box center [366, 131] width 335 height 52
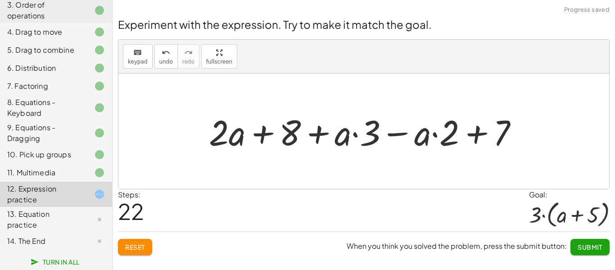
click at [316, 135] on div at bounding box center [366, 131] width 325 height 46
click at [265, 136] on div at bounding box center [366, 131] width 325 height 46
click at [354, 134] on div at bounding box center [366, 131] width 325 height 46
click at [432, 136] on div at bounding box center [366, 131] width 325 height 46
click at [475, 130] on div at bounding box center [366, 131] width 325 height 46
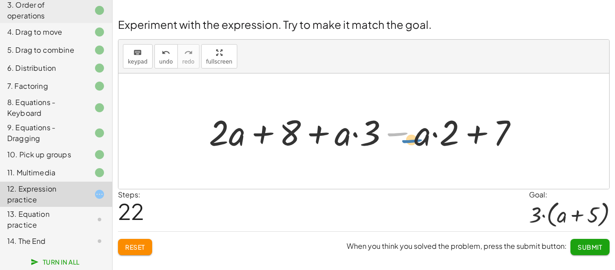
drag, startPoint x: 401, startPoint y: 136, endPoint x: 416, endPoint y: 144, distance: 17.3
click at [416, 144] on div at bounding box center [366, 131] width 325 height 46
click at [424, 141] on div at bounding box center [366, 131] width 325 height 46
click at [159, 59] on span "undo" at bounding box center [166, 62] width 14 height 6
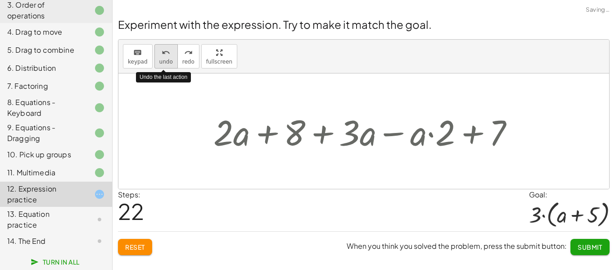
click at [159, 59] on span "undo" at bounding box center [166, 62] width 14 height 6
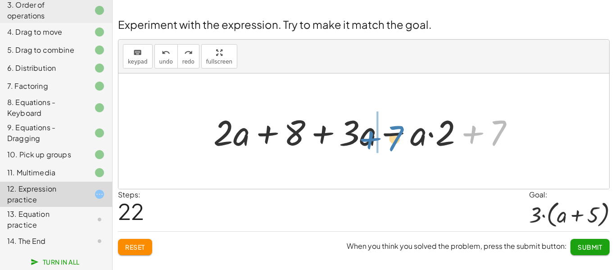
drag, startPoint x: 496, startPoint y: 131, endPoint x: 390, endPoint y: 136, distance: 105.9
click at [390, 136] on div at bounding box center [367, 131] width 317 height 46
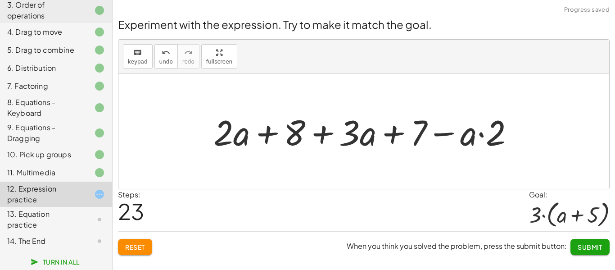
click at [390, 136] on div at bounding box center [367, 131] width 317 height 46
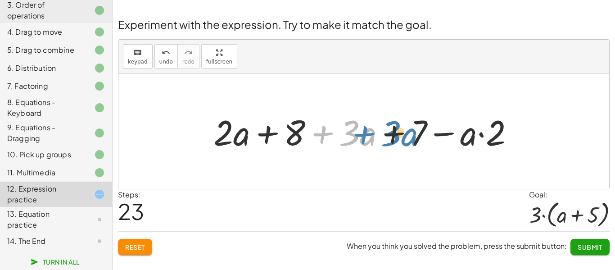
drag, startPoint x: 310, startPoint y: 136, endPoint x: 358, endPoint y: 136, distance: 48.6
click at [358, 136] on div at bounding box center [367, 131] width 317 height 46
click at [447, 132] on div at bounding box center [367, 131] width 317 height 46
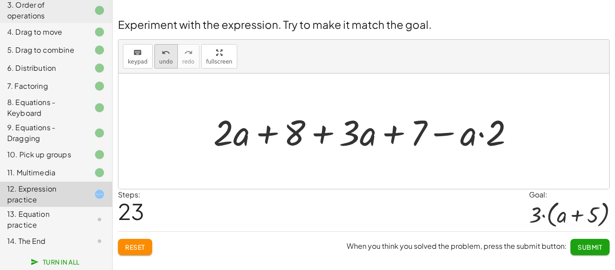
click at [165, 52] on icon "undo" at bounding box center [166, 52] width 9 height 11
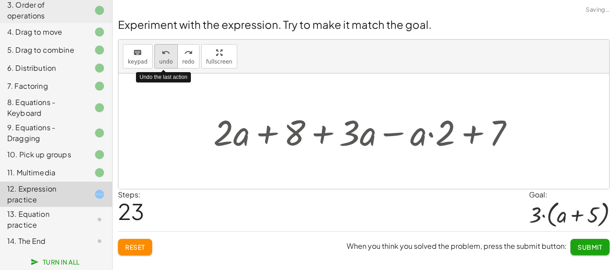
click at [165, 52] on icon "undo" at bounding box center [166, 52] width 9 height 11
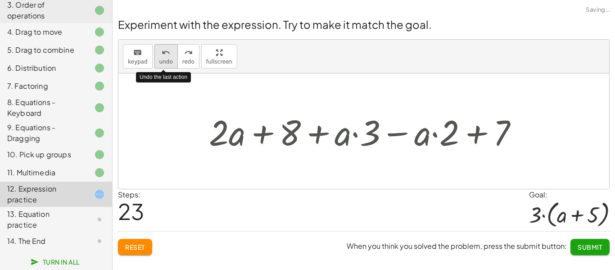
click at [165, 52] on icon "undo" at bounding box center [166, 52] width 9 height 11
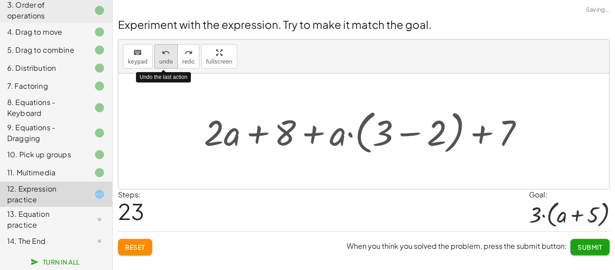
click at [165, 52] on icon "undo" at bounding box center [166, 52] width 9 height 11
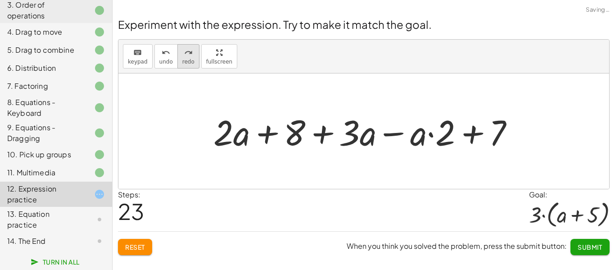
click at [188, 52] on icon "redo" at bounding box center [188, 52] width 9 height 11
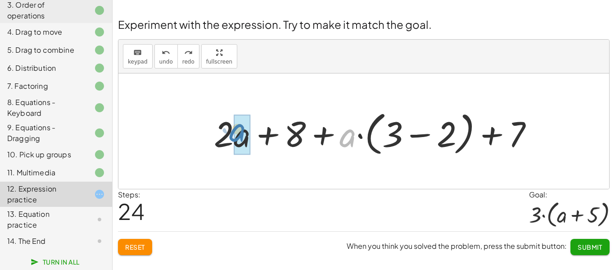
drag, startPoint x: 344, startPoint y: 136, endPoint x: 237, endPoint y: 131, distance: 107.7
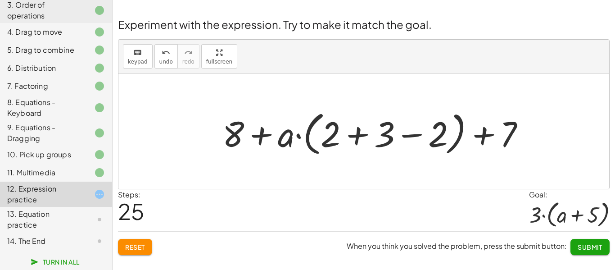
click at [414, 134] on div at bounding box center [377, 133] width 319 height 52
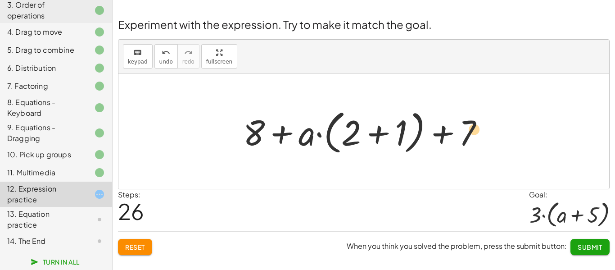
drag, startPoint x: 344, startPoint y: 127, endPoint x: 466, endPoint y: 126, distance: 122.5
click at [466, 126] on div at bounding box center [367, 131] width 257 height 52
click at [360, 135] on div at bounding box center [367, 131] width 257 height 52
click at [382, 136] on div at bounding box center [367, 131] width 257 height 52
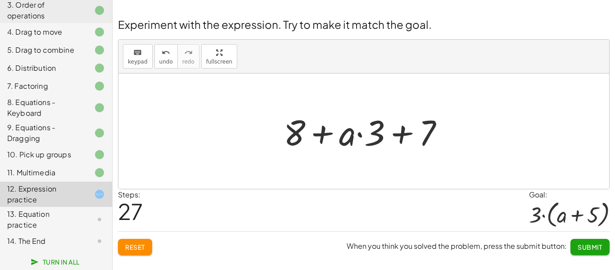
click at [311, 136] on div at bounding box center [367, 131] width 176 height 46
click at [358, 135] on div at bounding box center [367, 131] width 176 height 46
click at [402, 136] on div at bounding box center [367, 131] width 176 height 46
click at [165, 63] on span "undo" at bounding box center [166, 62] width 14 height 6
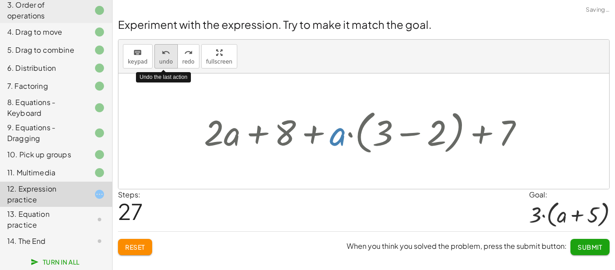
click at [165, 63] on span "undo" at bounding box center [166, 62] width 14 height 6
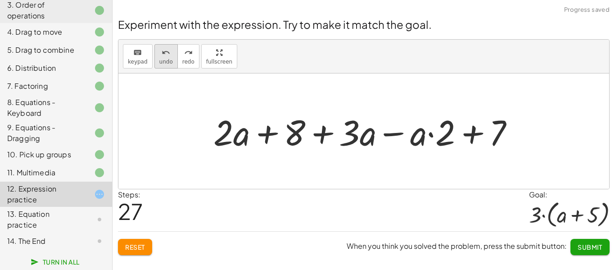
click at [164, 63] on span "undo" at bounding box center [166, 62] width 14 height 6
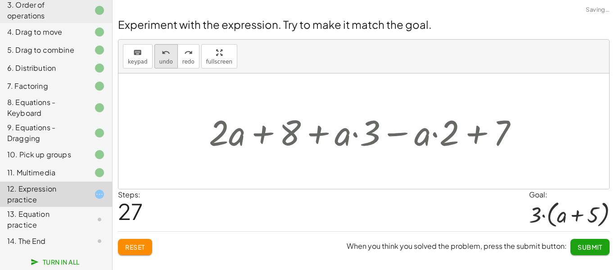
click at [164, 63] on span "undo" at bounding box center [166, 62] width 14 height 6
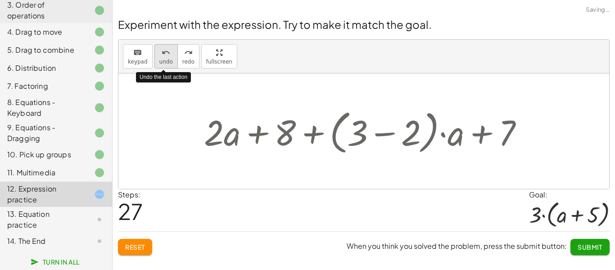
click at [164, 63] on span "undo" at bounding box center [166, 62] width 14 height 6
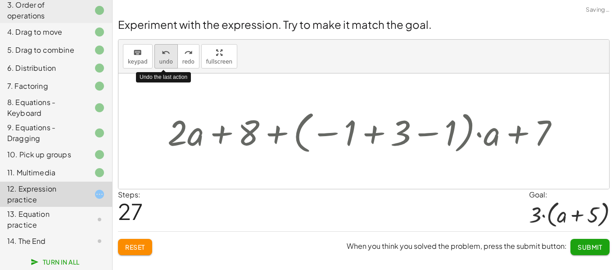
click at [164, 63] on span "undo" at bounding box center [166, 62] width 14 height 6
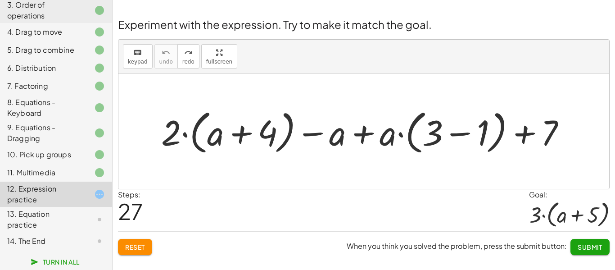
click at [360, 129] on div at bounding box center [367, 131] width 421 height 52
click at [232, 132] on div at bounding box center [367, 131] width 421 height 52
click at [185, 134] on div at bounding box center [367, 131] width 421 height 52
click at [462, 131] on div at bounding box center [367, 131] width 421 height 52
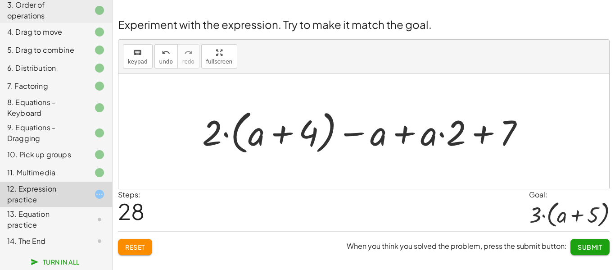
click at [406, 136] on div at bounding box center [367, 131] width 339 height 52
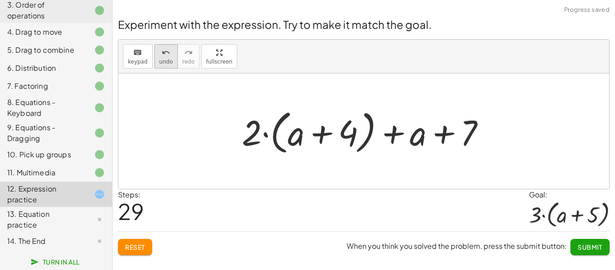
click at [162, 56] on icon "undo" at bounding box center [166, 52] width 9 height 11
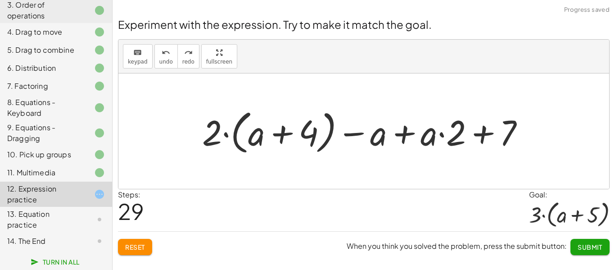
click at [352, 134] on div at bounding box center [367, 131] width 339 height 52
click at [451, 130] on div at bounding box center [367, 131] width 339 height 52
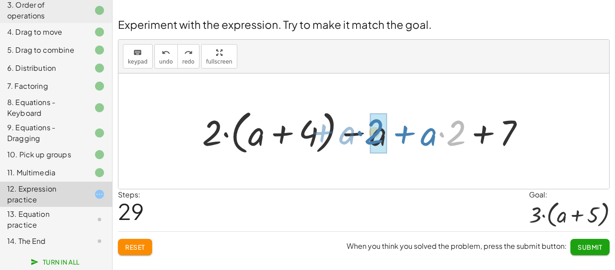
drag, startPoint x: 451, startPoint y: 130, endPoint x: 369, endPoint y: 129, distance: 81.9
click at [369, 129] on div at bounding box center [367, 131] width 339 height 52
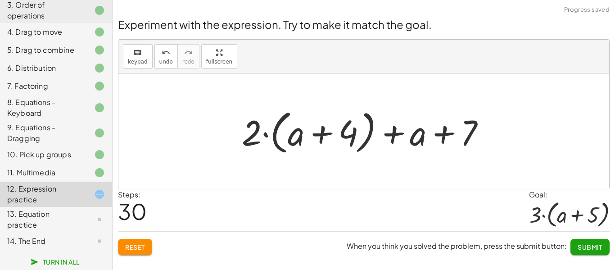
click at [397, 139] on div at bounding box center [367, 131] width 260 height 52
click at [325, 135] on div at bounding box center [367, 131] width 260 height 52
drag, startPoint x: 242, startPoint y: 137, endPoint x: 296, endPoint y: 141, distance: 54.1
click at [296, 141] on div at bounding box center [367, 131] width 260 height 52
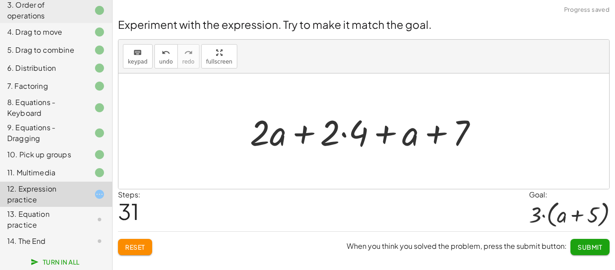
click at [270, 137] on div at bounding box center [367, 131] width 244 height 46
click at [310, 134] on div at bounding box center [367, 131] width 244 height 46
click at [346, 141] on div at bounding box center [367, 131] width 244 height 46
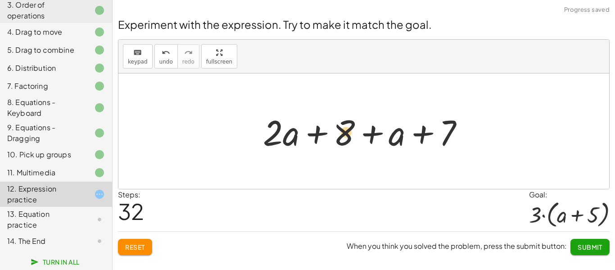
drag, startPoint x: 393, startPoint y: 138, endPoint x: 352, endPoint y: 135, distance: 41.1
click at [352, 135] on div at bounding box center [366, 131] width 217 height 46
click at [371, 133] on div at bounding box center [366, 131] width 217 height 46
click at [312, 135] on div at bounding box center [366, 131] width 217 height 46
click at [419, 139] on div at bounding box center [366, 131] width 217 height 46
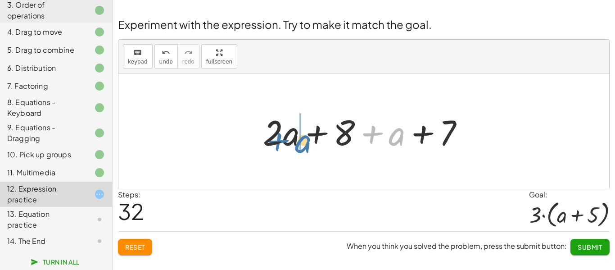
drag, startPoint x: 399, startPoint y: 142, endPoint x: 302, endPoint y: 147, distance: 97.4
click at [302, 147] on div at bounding box center [366, 131] width 217 height 46
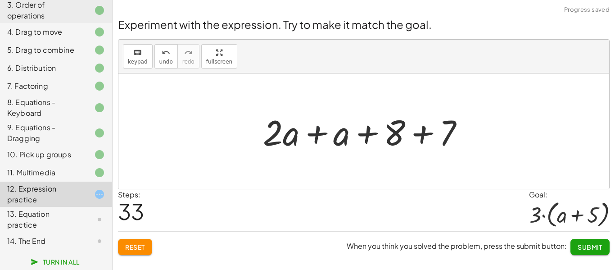
click at [310, 138] on div at bounding box center [366, 131] width 217 height 46
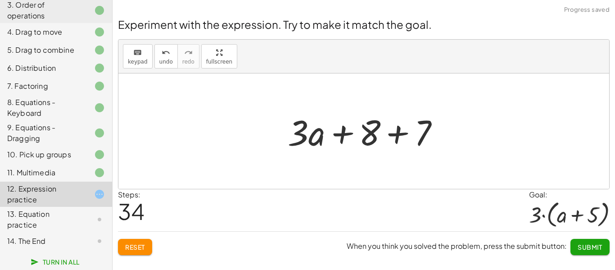
click at [348, 135] on div at bounding box center [367, 131] width 168 height 46
click at [394, 136] on div at bounding box center [367, 131] width 168 height 46
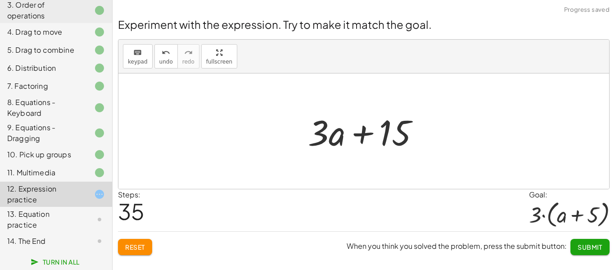
click at [360, 137] on div at bounding box center [367, 131] width 128 height 46
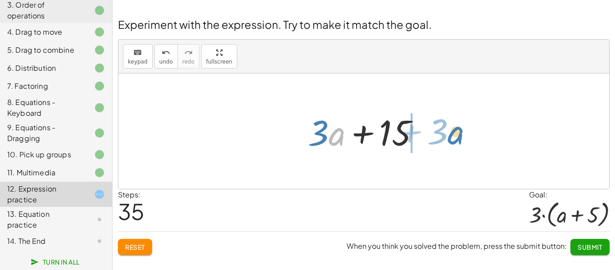
drag, startPoint x: 330, startPoint y: 138, endPoint x: 449, endPoint y: 136, distance: 119.8
click at [449, 136] on div "+ · 2 · ( + a + 4 ) − a + · a · ( + 3 − 1 ) + 7 + · 2 · ( + a + 4 ) − a + · a ·…" at bounding box center [363, 130] width 491 height 115
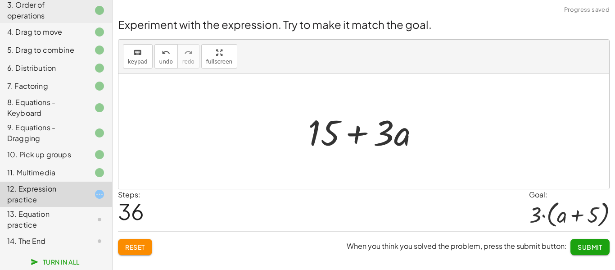
click at [366, 135] on div at bounding box center [367, 131] width 128 height 46
drag, startPoint x: 395, startPoint y: 141, endPoint x: 383, endPoint y: 160, distance: 22.9
click at [383, 160] on div "+ · 2 · ( + a + 4 ) − a + · a · ( + 3 − 1 ) + 7 + · 2 · ( + a + 4 ) − a + · a ·…" at bounding box center [363, 130] width 491 height 115
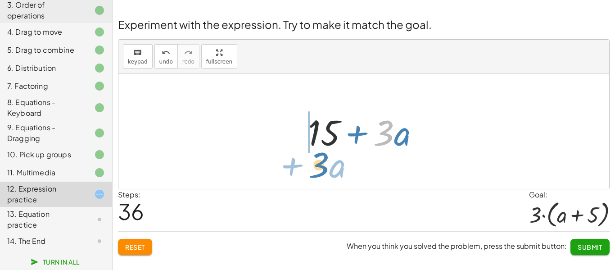
drag, startPoint x: 383, startPoint y: 131, endPoint x: 318, endPoint y: 163, distance: 72.3
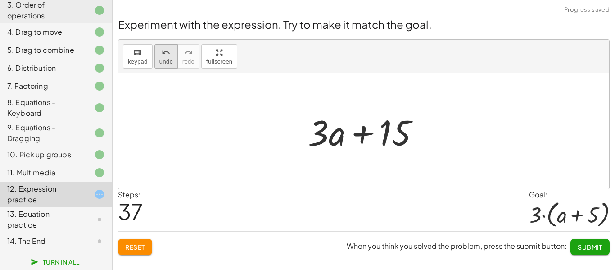
click at [165, 65] on button "undo undo" at bounding box center [165, 56] width 23 height 24
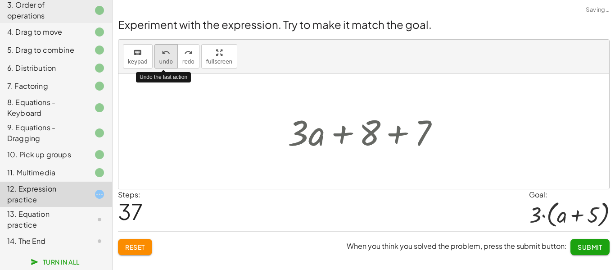
click at [165, 65] on button "undo undo" at bounding box center [165, 56] width 23 height 24
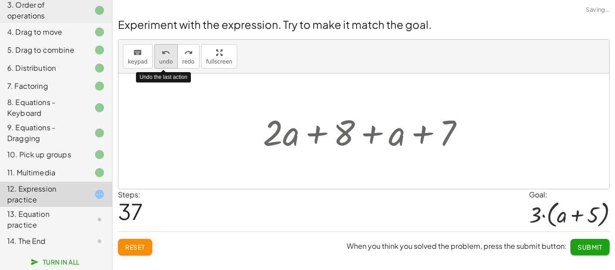
click at [165, 65] on button "undo undo" at bounding box center [165, 56] width 23 height 24
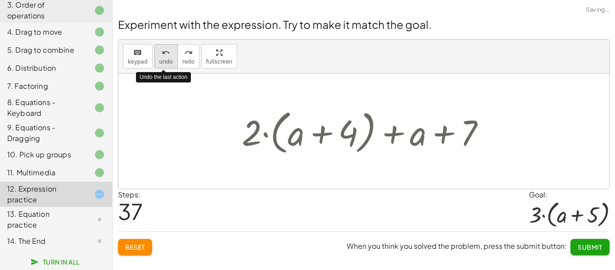
click at [165, 65] on button "undo undo" at bounding box center [165, 56] width 23 height 24
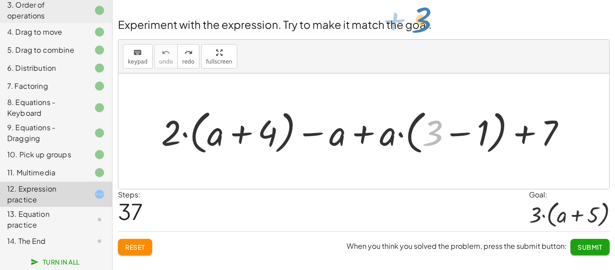
drag, startPoint x: 437, startPoint y: 135, endPoint x: 413, endPoint y: 36, distance: 101.9
drag, startPoint x: 461, startPoint y: 135, endPoint x: 530, endPoint y: 139, distance: 69.0
click at [530, 139] on div at bounding box center [367, 131] width 421 height 52
click at [394, 137] on div at bounding box center [367, 131] width 421 height 52
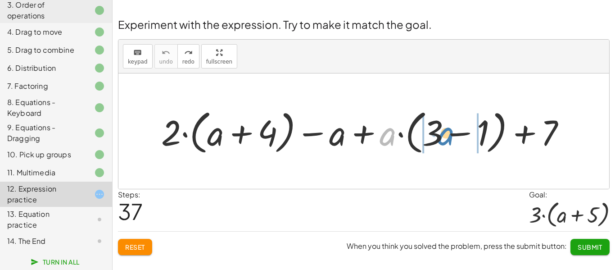
drag, startPoint x: 388, startPoint y: 136, endPoint x: 446, endPoint y: 136, distance: 58.5
click at [446, 136] on div at bounding box center [367, 131] width 421 height 52
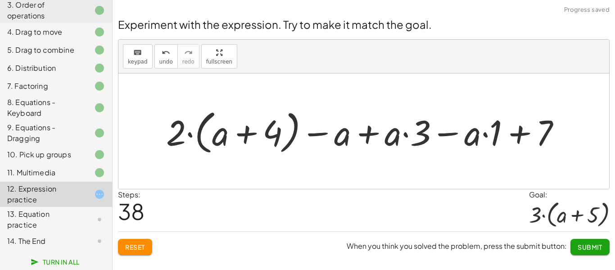
click at [484, 131] on div at bounding box center [367, 131] width 411 height 52
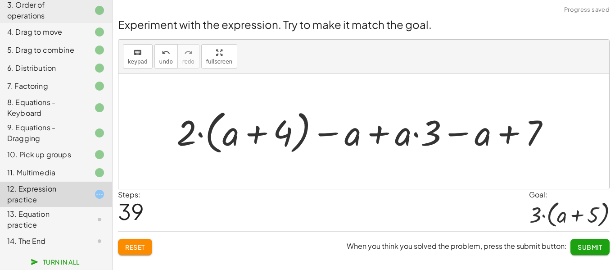
click at [419, 133] on div at bounding box center [367, 131] width 390 height 52
click at [372, 133] on div at bounding box center [367, 131] width 390 height 52
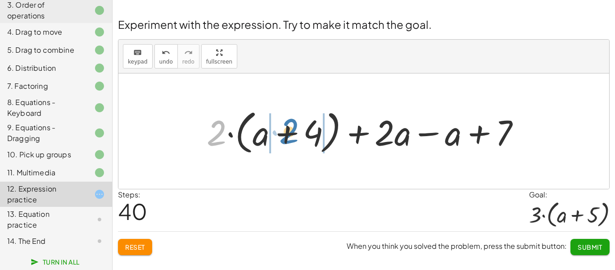
drag, startPoint x: 218, startPoint y: 134, endPoint x: 290, endPoint y: 132, distance: 72.5
click at [290, 132] on div at bounding box center [367, 131] width 330 height 52
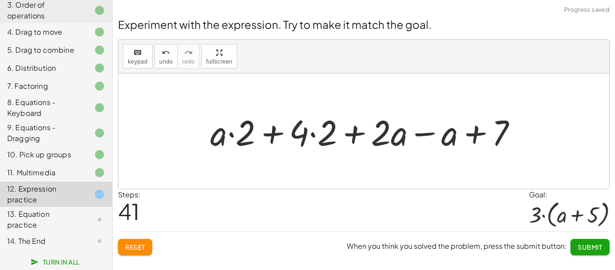
click at [226, 137] on div at bounding box center [367, 131] width 323 height 46
click at [233, 132] on div at bounding box center [367, 131] width 323 height 46
click at [272, 131] on div at bounding box center [367, 131] width 323 height 46
drag, startPoint x: 246, startPoint y: 138, endPoint x: 203, endPoint y: 143, distance: 42.7
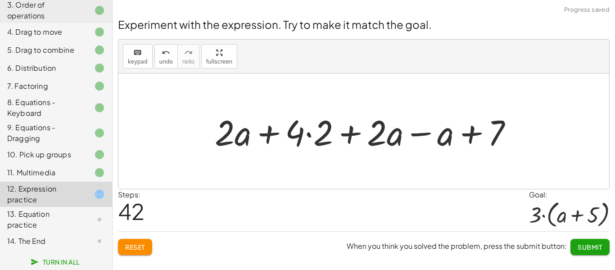
click at [236, 136] on div at bounding box center [367, 131] width 314 height 46
click at [262, 132] on div at bounding box center [367, 131] width 314 height 46
drag, startPoint x: 328, startPoint y: 135, endPoint x: 306, endPoint y: 136, distance: 22.1
click at [306, 136] on div at bounding box center [367, 131] width 314 height 46
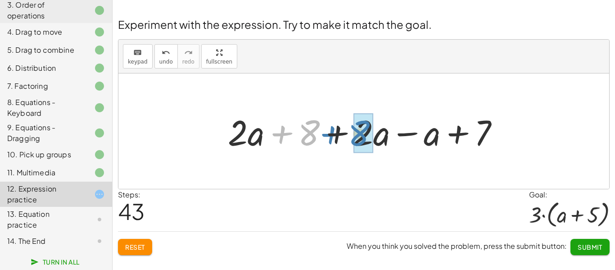
drag, startPoint x: 306, startPoint y: 136, endPoint x: 357, endPoint y: 137, distance: 50.9
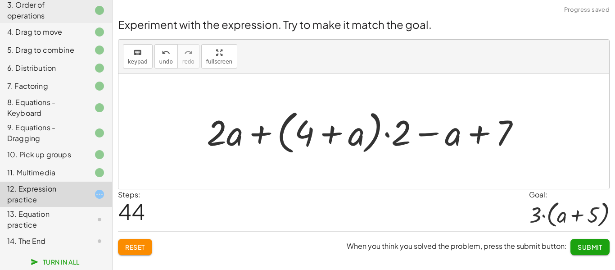
click at [357, 137] on div at bounding box center [367, 131] width 330 height 52
click at [333, 135] on div at bounding box center [367, 131] width 330 height 52
click at [168, 56] on icon "undo" at bounding box center [166, 52] width 9 height 11
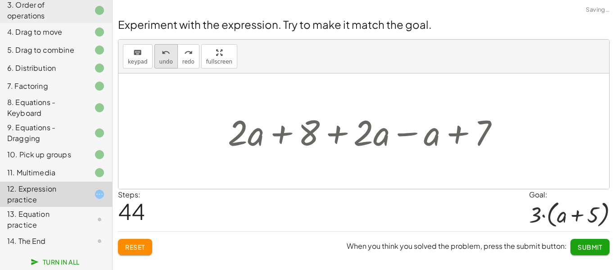
click at [168, 56] on icon "undo" at bounding box center [166, 52] width 9 height 11
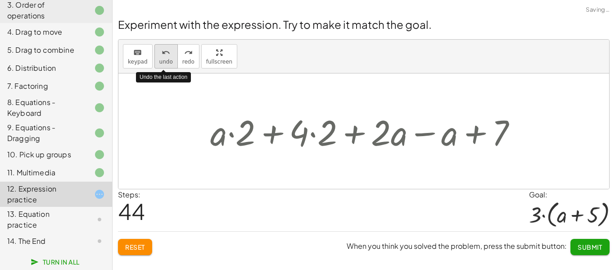
click at [168, 56] on icon "undo" at bounding box center [166, 52] width 9 height 11
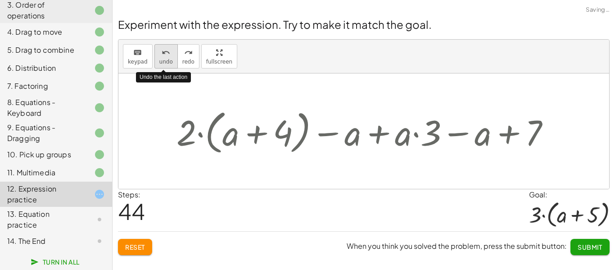
click at [168, 56] on icon "undo" at bounding box center [166, 52] width 9 height 11
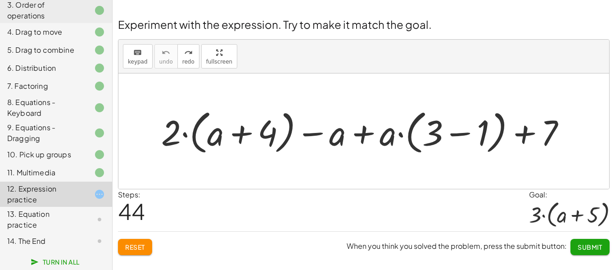
click at [461, 132] on div at bounding box center [367, 131] width 421 height 52
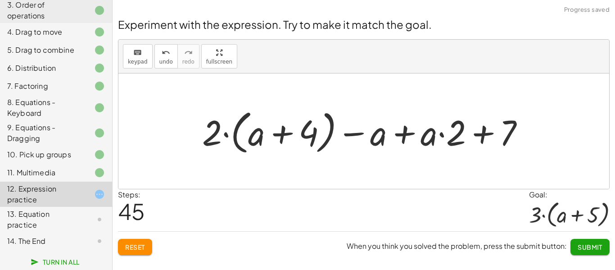
click at [280, 135] on div at bounding box center [367, 131] width 339 height 52
click at [404, 132] on div at bounding box center [367, 131] width 339 height 52
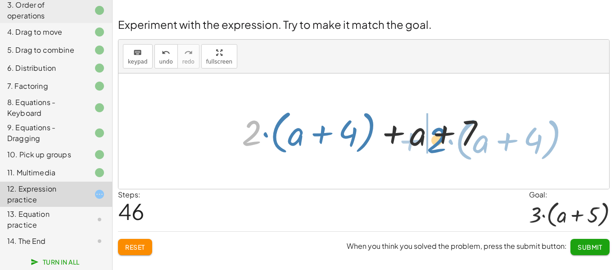
drag, startPoint x: 248, startPoint y: 138, endPoint x: 434, endPoint y: 145, distance: 185.6
click at [434, 145] on div at bounding box center [367, 131] width 260 height 52
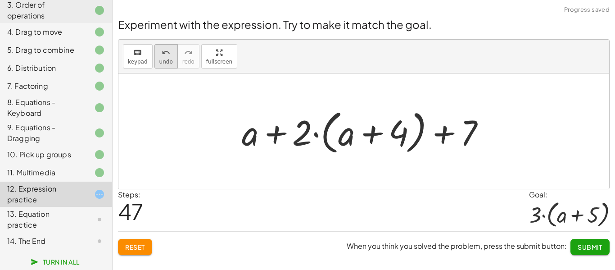
click at [155, 63] on button "undo undo" at bounding box center [165, 56] width 23 height 24
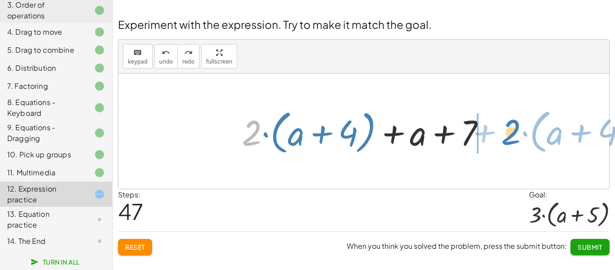
drag, startPoint x: 256, startPoint y: 141, endPoint x: 515, endPoint y: 140, distance: 259.3
click at [515, 140] on div "+ · 2 · ( + a + 4 ) − a + · a · ( + 3 − 1 ) + 7 + · 2 · ( + a + 4 ) − a + · a ·…" at bounding box center [363, 130] width 491 height 115
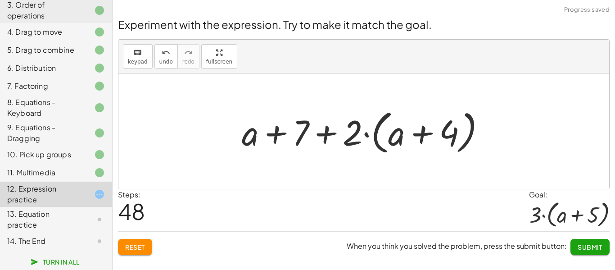
click at [417, 139] on div at bounding box center [367, 131] width 260 height 52
drag, startPoint x: 350, startPoint y: 143, endPoint x: 386, endPoint y: 147, distance: 36.2
click at [386, 147] on div at bounding box center [367, 131] width 260 height 52
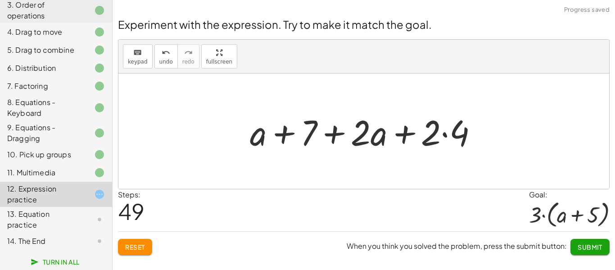
click at [443, 136] on div at bounding box center [367, 131] width 244 height 46
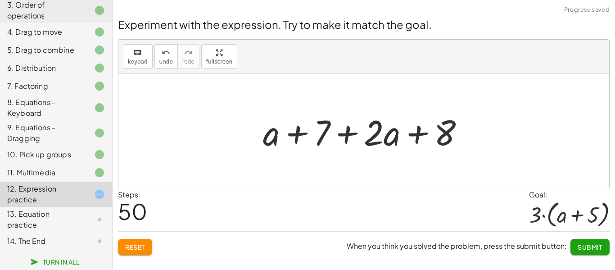
click at [380, 142] on div at bounding box center [366, 131] width 217 height 46
click at [351, 137] on div at bounding box center [366, 131] width 217 height 46
click at [296, 136] on div at bounding box center [366, 131] width 217 height 46
drag, startPoint x: 273, startPoint y: 138, endPoint x: 340, endPoint y: 146, distance: 67.5
click at [340, 146] on div at bounding box center [366, 131] width 217 height 46
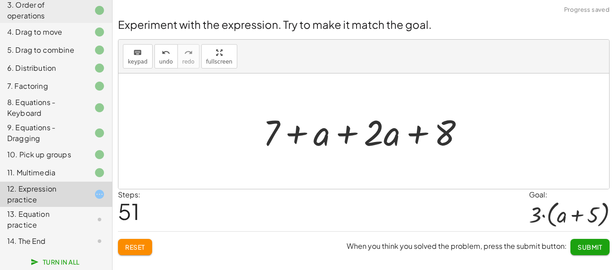
click at [298, 137] on div at bounding box center [366, 131] width 217 height 46
click at [338, 133] on div at bounding box center [366, 131] width 217 height 46
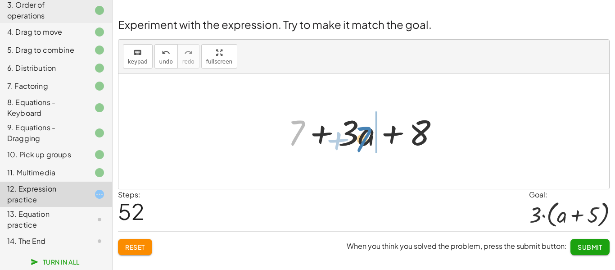
drag, startPoint x: 293, startPoint y: 143, endPoint x: 359, endPoint y: 149, distance: 66.5
click at [359, 149] on div at bounding box center [367, 131] width 168 height 46
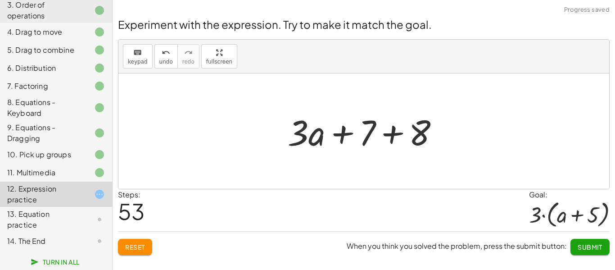
click at [343, 137] on div at bounding box center [367, 131] width 168 height 46
click at [392, 137] on div at bounding box center [367, 131] width 168 height 46
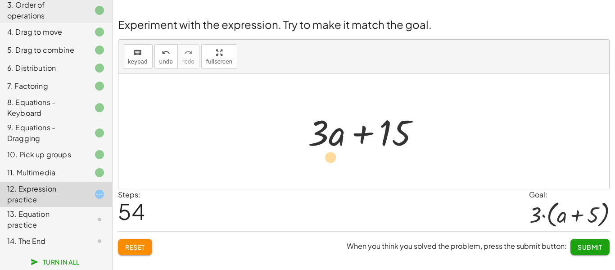
drag, startPoint x: 322, startPoint y: 137, endPoint x: 334, endPoint y: 161, distance: 26.8
drag, startPoint x: 318, startPoint y: 141, endPoint x: 328, endPoint y: 171, distance: 30.9
click at [328, 171] on div "+ · 2 · ( + a + 4 ) − a + · a · ( + 3 − 1 ) + 7 + · 2 · ( + a + 4 ) − a + · a ·…" at bounding box center [363, 130] width 491 height 115
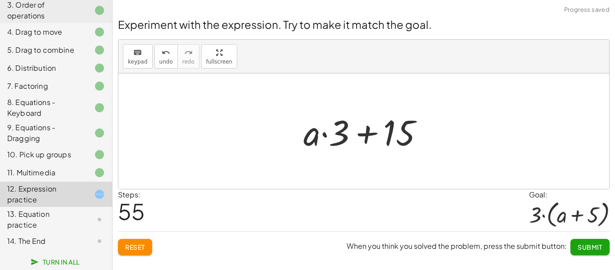
click at [323, 136] on div at bounding box center [367, 131] width 136 height 46
drag, startPoint x: 338, startPoint y: 140, endPoint x: 298, endPoint y: 145, distance: 39.9
click at [299, 145] on div at bounding box center [367, 131] width 136 height 46
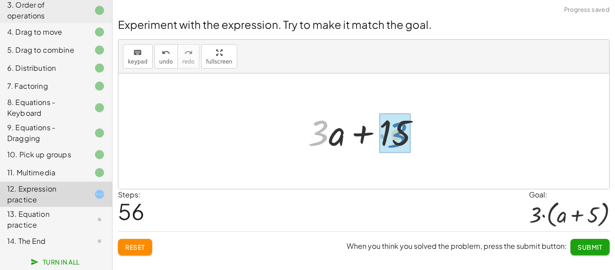
drag, startPoint x: 322, startPoint y: 142, endPoint x: 399, endPoint y: 144, distance: 77.0
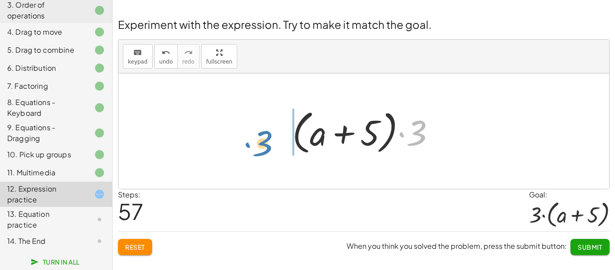
drag, startPoint x: 420, startPoint y: 138, endPoint x: 266, endPoint y: 148, distance: 155.2
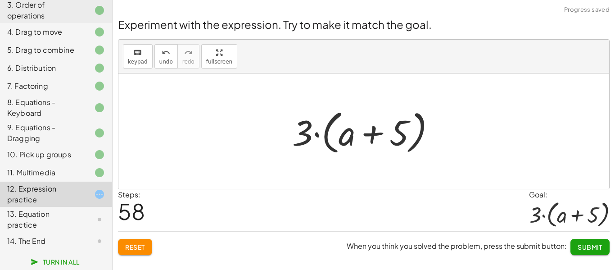
click at [596, 249] on span "Submit" at bounding box center [590, 247] width 25 height 8
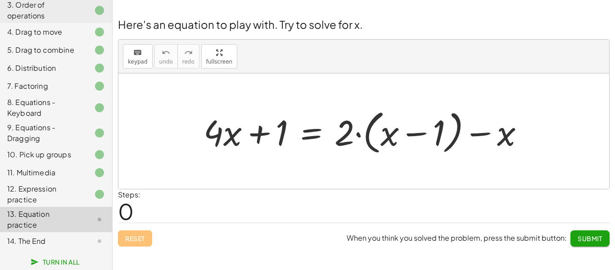
click at [264, 131] on div at bounding box center [367, 131] width 337 height 52
drag, startPoint x: 340, startPoint y: 139, endPoint x: 376, endPoint y: 140, distance: 36.5
click at [376, 140] on div at bounding box center [367, 131] width 337 height 52
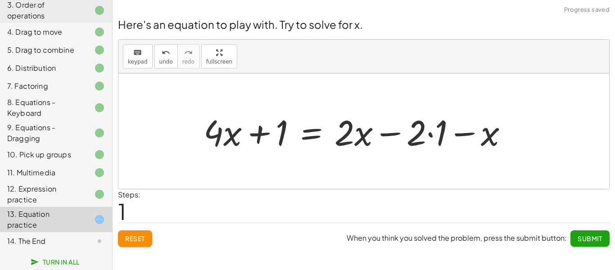
click at [424, 134] on div at bounding box center [359, 131] width 321 height 46
click at [428, 133] on div at bounding box center [359, 131] width 321 height 46
click at [346, 135] on div at bounding box center [349, 131] width 300 height 46
click at [444, 132] on div at bounding box center [349, 131] width 300 height 46
click at [380, 135] on div at bounding box center [349, 131] width 300 height 46
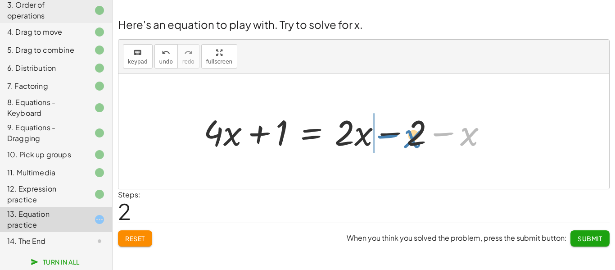
drag, startPoint x: 466, startPoint y: 139, endPoint x: 411, endPoint y: 141, distance: 54.5
click at [411, 141] on div at bounding box center [349, 131] width 300 height 46
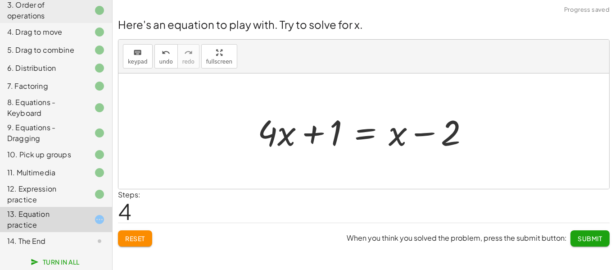
click at [286, 138] on div at bounding box center [367, 131] width 228 height 46
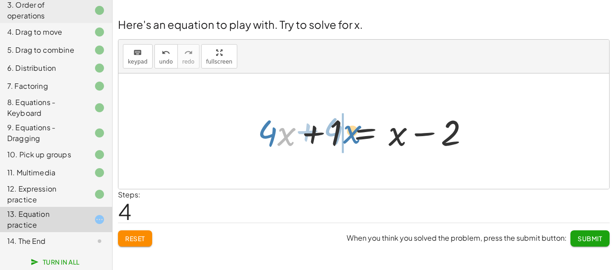
drag, startPoint x: 280, startPoint y: 138, endPoint x: 346, endPoint y: 136, distance: 65.8
click at [346, 136] on div at bounding box center [367, 131] width 228 height 46
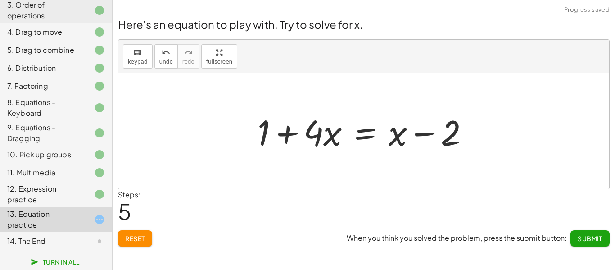
click at [324, 136] on div at bounding box center [367, 131] width 228 height 46
click at [403, 131] on div at bounding box center [367, 131] width 228 height 46
drag, startPoint x: 403, startPoint y: 131, endPoint x: 343, endPoint y: 133, distance: 60.3
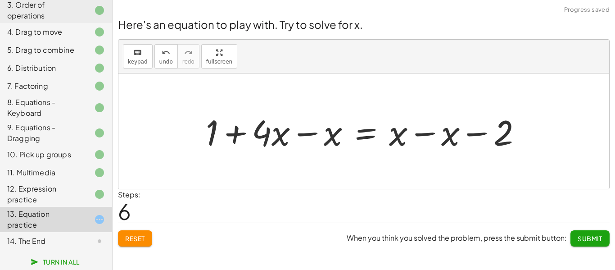
click at [329, 136] on div at bounding box center [367, 131] width 332 height 46
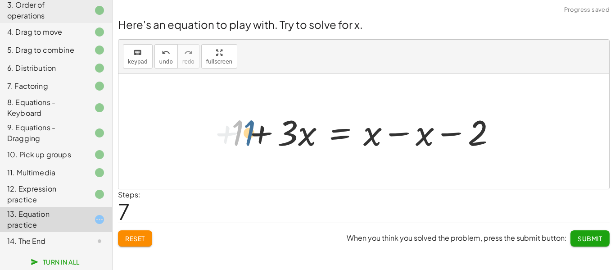
drag, startPoint x: 238, startPoint y: 135, endPoint x: 250, endPoint y: 135, distance: 11.7
click at [250, 135] on div at bounding box center [367, 131] width 280 height 46
click at [404, 135] on div at bounding box center [367, 131] width 280 height 46
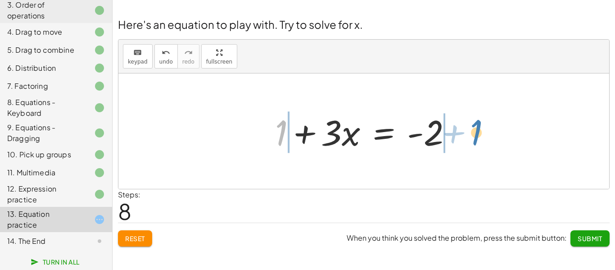
drag, startPoint x: 283, startPoint y: 137, endPoint x: 481, endPoint y: 137, distance: 198.1
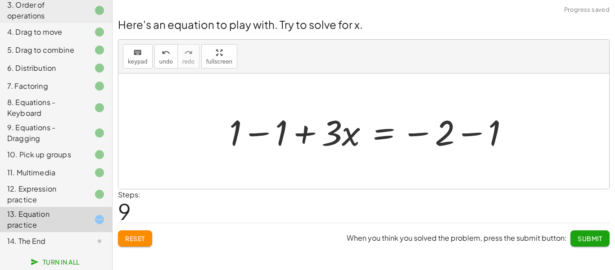
click at [472, 134] on div at bounding box center [373, 131] width 296 height 46
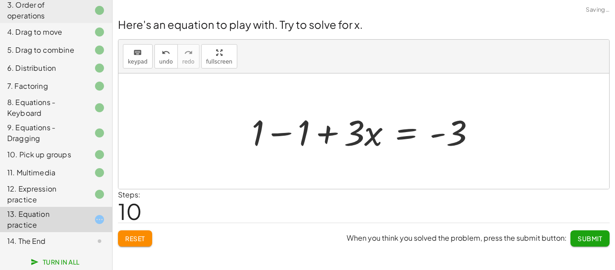
click at [287, 133] on div at bounding box center [367, 131] width 240 height 46
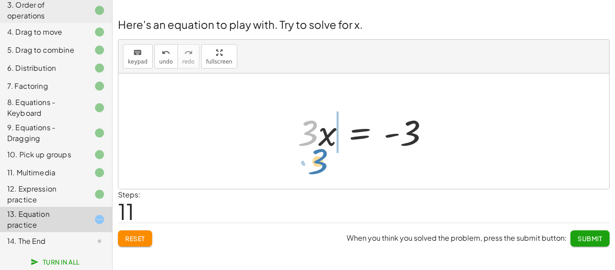
drag, startPoint x: 300, startPoint y: 136, endPoint x: 316, endPoint y: 165, distance: 34.1
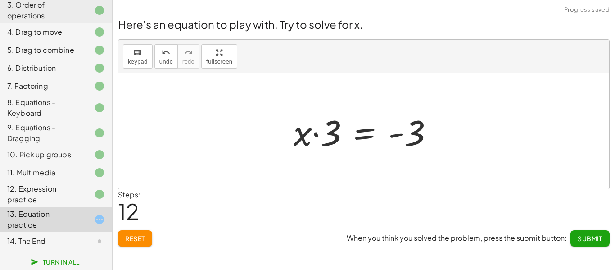
click at [327, 141] on div at bounding box center [367, 131] width 156 height 46
click at [319, 137] on div at bounding box center [367, 131] width 156 height 46
click at [419, 131] on div at bounding box center [367, 131] width 156 height 46
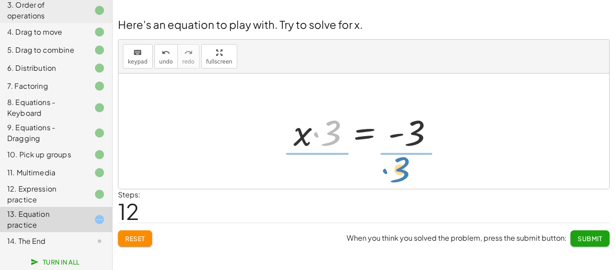
drag, startPoint x: 334, startPoint y: 135, endPoint x: 403, endPoint y: 172, distance: 79.4
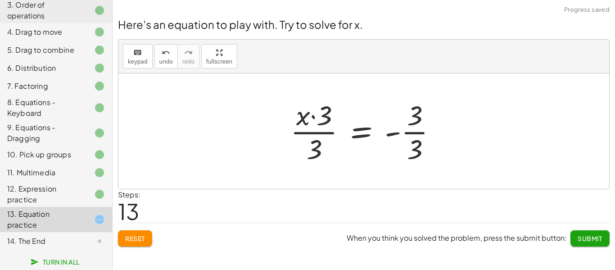
click at [415, 132] on div at bounding box center [367, 130] width 163 height 69
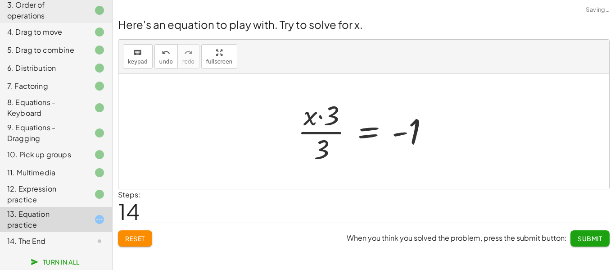
click at [318, 133] on div at bounding box center [367, 130] width 148 height 69
drag, startPoint x: 323, startPoint y: 145, endPoint x: 393, endPoint y: 131, distance: 72.1
click at [393, 131] on div at bounding box center [367, 130] width 148 height 69
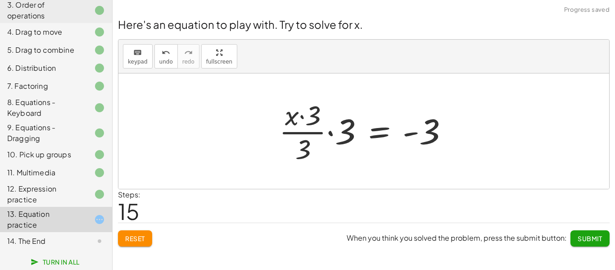
click at [330, 133] on div at bounding box center [367, 130] width 185 height 69
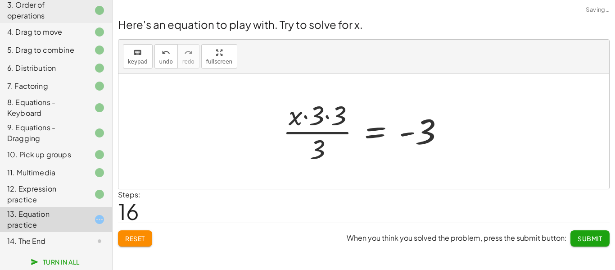
click at [322, 112] on div at bounding box center [367, 130] width 178 height 69
click at [167, 61] on span "undo" at bounding box center [166, 62] width 14 height 6
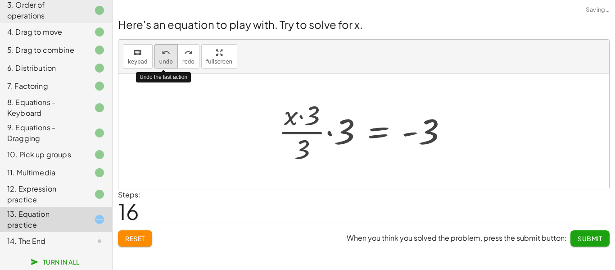
click at [167, 61] on span "undo" at bounding box center [166, 62] width 14 height 6
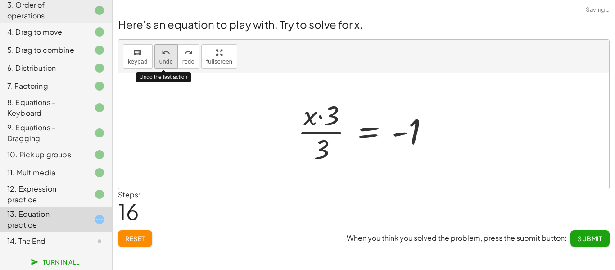
click at [167, 61] on span "undo" at bounding box center [166, 62] width 14 height 6
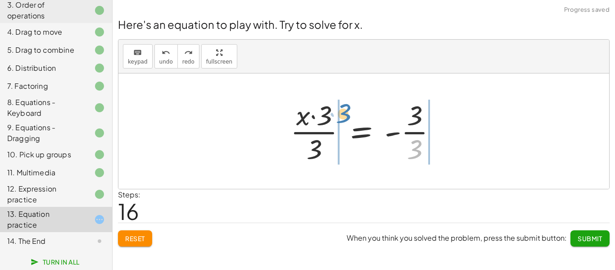
drag, startPoint x: 419, startPoint y: 149, endPoint x: 349, endPoint y: 114, distance: 77.5
click at [349, 114] on div at bounding box center [367, 130] width 163 height 69
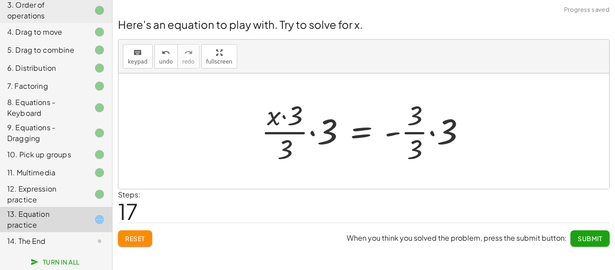
click at [299, 131] on div at bounding box center [367, 130] width 221 height 69
click at [313, 131] on div at bounding box center [367, 130] width 221 height 69
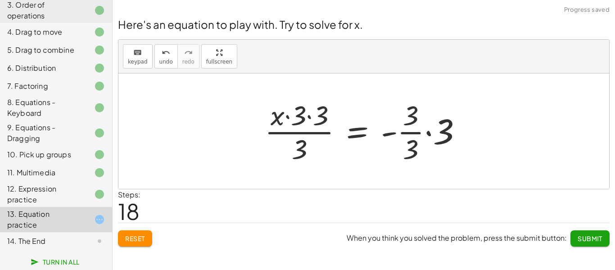
click at [310, 117] on div at bounding box center [366, 130] width 213 height 69
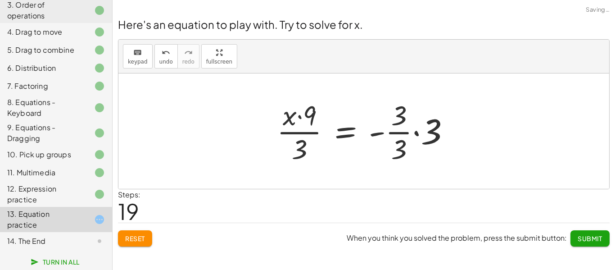
click at [419, 133] on div at bounding box center [367, 130] width 190 height 69
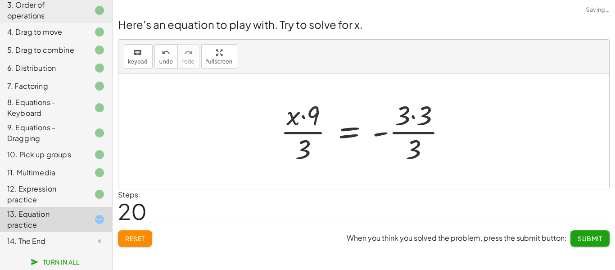
click at [407, 115] on div at bounding box center [367, 130] width 182 height 69
click at [415, 115] on div at bounding box center [367, 130] width 182 height 69
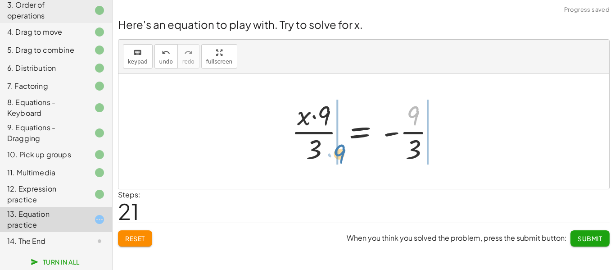
drag, startPoint x: 416, startPoint y: 120, endPoint x: 343, endPoint y: 160, distance: 83.0
click at [343, 160] on div at bounding box center [367, 130] width 160 height 69
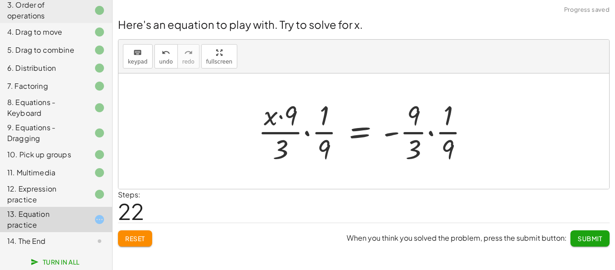
click at [308, 133] on div at bounding box center [366, 130] width 227 height 69
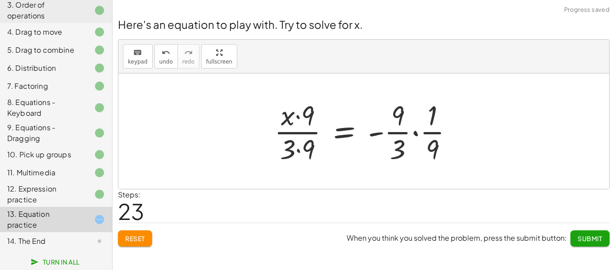
click at [299, 149] on div at bounding box center [367, 130] width 195 height 69
click at [297, 117] on div at bounding box center [367, 130] width 194 height 69
click at [414, 133] on div at bounding box center [367, 130] width 194 height 69
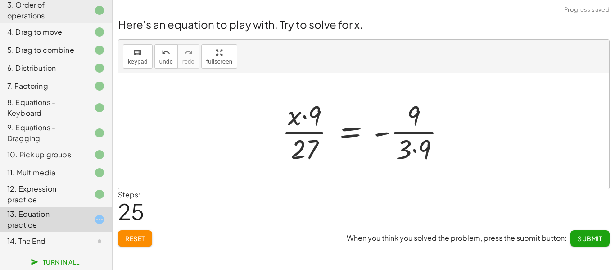
click at [415, 149] on div at bounding box center [367, 130] width 180 height 69
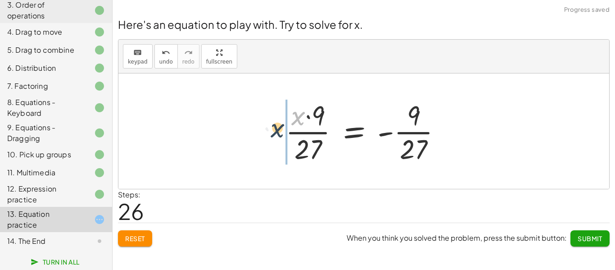
drag, startPoint x: 298, startPoint y: 116, endPoint x: 274, endPoint y: 131, distance: 27.9
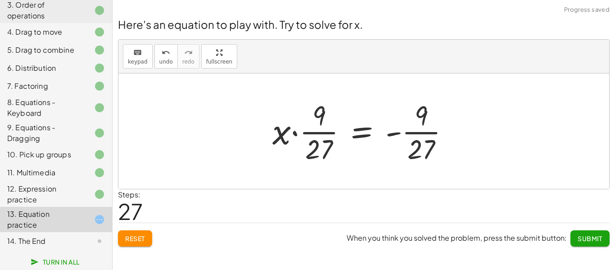
click at [312, 129] on div at bounding box center [364, 130] width 193 height 69
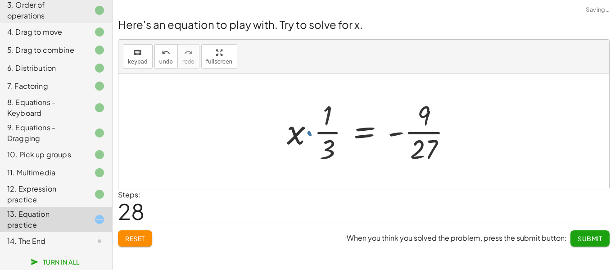
click at [313, 131] on div at bounding box center [372, 130] width 181 height 69
click at [422, 133] on div at bounding box center [372, 130] width 181 height 69
click at [421, 133] on div at bounding box center [366, 130] width 169 height 69
click at [420, 133] on div at bounding box center [366, 130] width 169 height 69
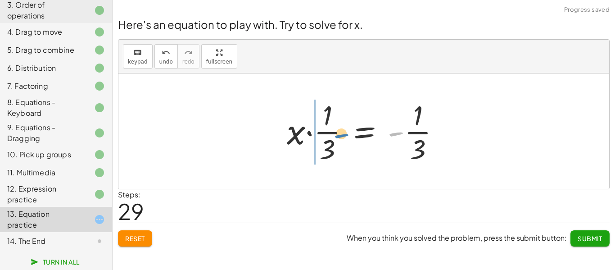
drag, startPoint x: 399, startPoint y: 132, endPoint x: 347, endPoint y: 134, distance: 51.8
click at [347, 134] on div at bounding box center [366, 130] width 169 height 69
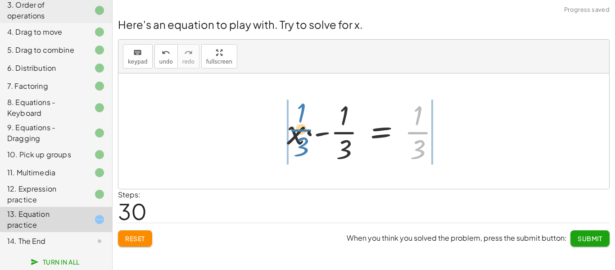
drag, startPoint x: 413, startPoint y: 131, endPoint x: 297, endPoint y: 129, distance: 116.6
click at [297, 129] on div at bounding box center [366, 130] width 169 height 69
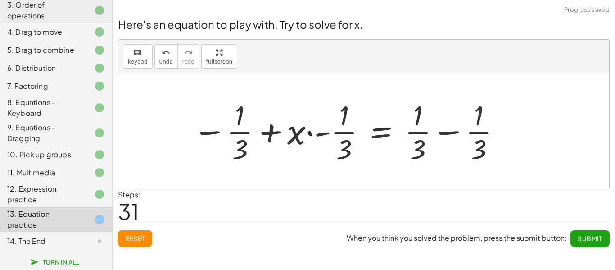
click at [274, 131] on div at bounding box center [347, 130] width 318 height 69
click at [216, 132] on div at bounding box center [347, 130] width 318 height 69
click at [167, 59] on span "undo" at bounding box center [166, 62] width 14 height 6
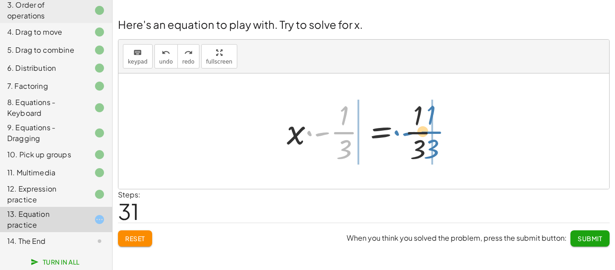
drag, startPoint x: 309, startPoint y: 133, endPoint x: 396, endPoint y: 132, distance: 86.9
click at [396, 132] on div at bounding box center [366, 130] width 169 height 69
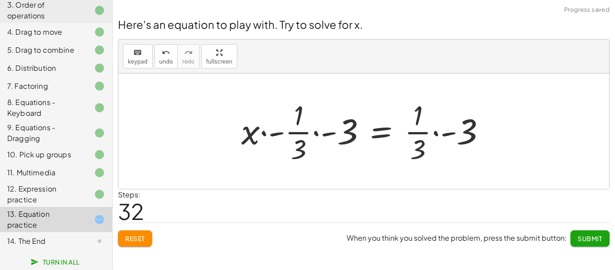
click at [434, 131] on div at bounding box center [367, 130] width 261 height 69
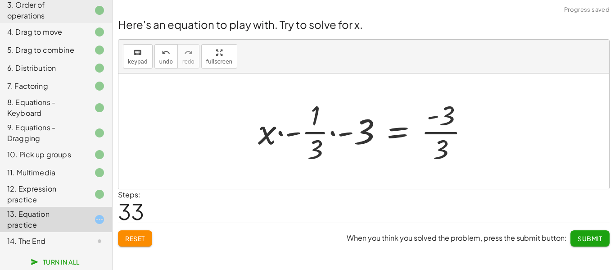
click at [333, 133] on div at bounding box center [366, 130] width 227 height 69
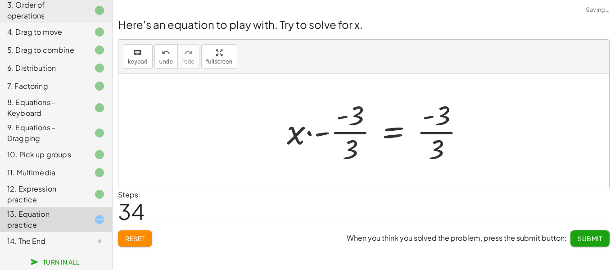
click at [329, 134] on div at bounding box center [379, 130] width 194 height 69
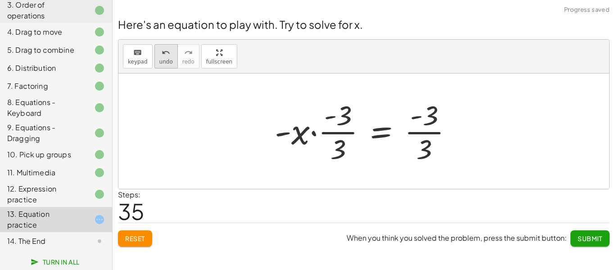
click at [159, 55] on div "undo" at bounding box center [166, 52] width 14 height 11
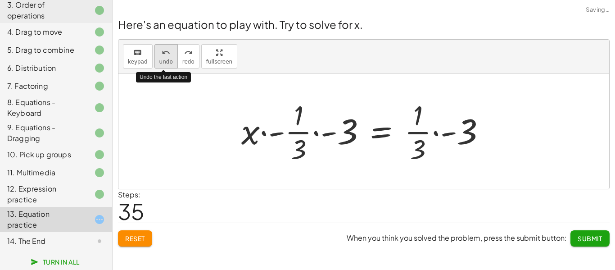
click at [159, 55] on div "undo" at bounding box center [166, 52] width 14 height 11
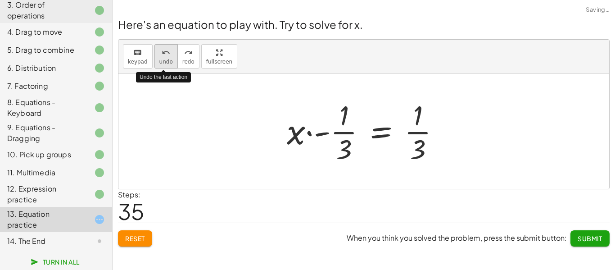
click at [159, 55] on div "undo" at bounding box center [166, 52] width 14 height 11
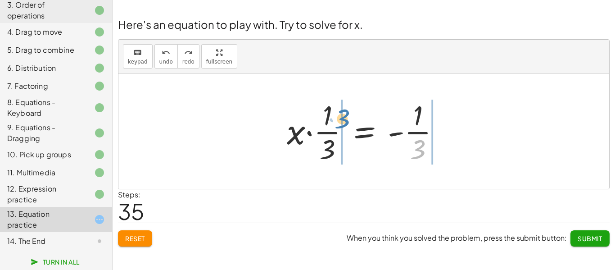
drag, startPoint x: 421, startPoint y: 149, endPoint x: 348, endPoint y: 118, distance: 79.5
click at [348, 118] on div at bounding box center [366, 130] width 169 height 69
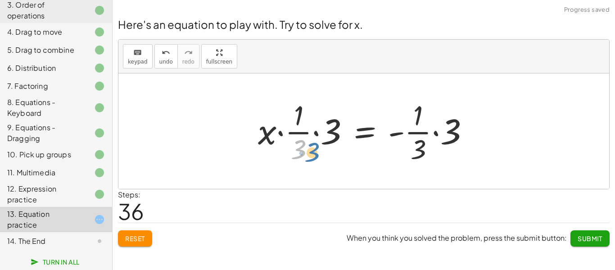
drag, startPoint x: 303, startPoint y: 147, endPoint x: 310, endPoint y: 154, distance: 10.8
click at [310, 154] on div at bounding box center [366, 130] width 227 height 69
click at [329, 130] on div at bounding box center [366, 130] width 227 height 69
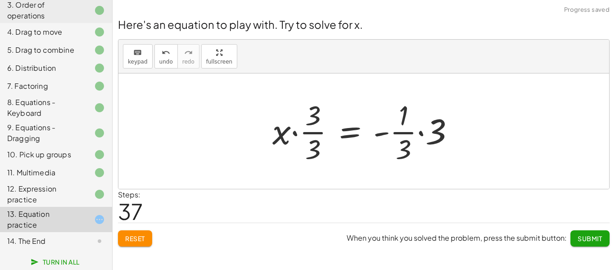
click at [420, 134] on div at bounding box center [367, 130] width 199 height 69
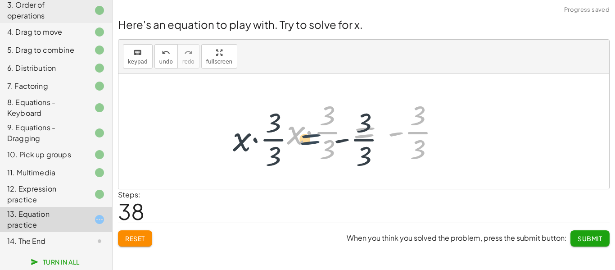
drag, startPoint x: 359, startPoint y: 134, endPoint x: 301, endPoint y: 140, distance: 58.4
click at [301, 140] on div at bounding box center [366, 130] width 169 height 69
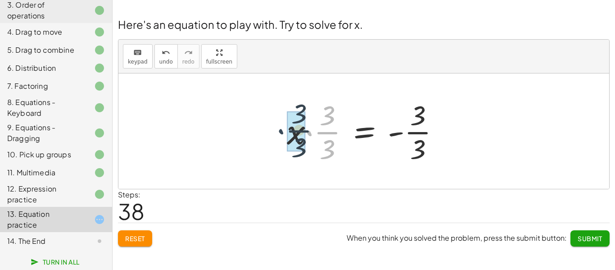
drag, startPoint x: 310, startPoint y: 135, endPoint x: 280, endPoint y: 133, distance: 29.3
click at [280, 133] on div "+ · 4 · x + 1 = + · 2 · ( + x − 1 ) − x + · 4 · x + 1 = + · 2 · x − · 2 · 1 − x…" at bounding box center [363, 131] width 181 height 74
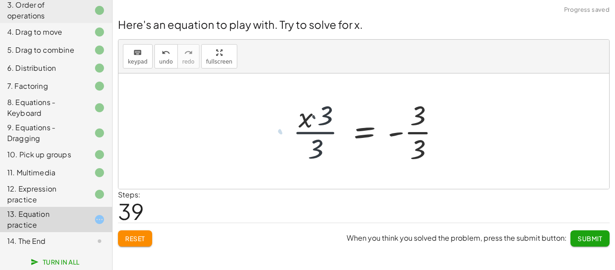
click at [281, 133] on div "+ · 4 · x + 1 = + · 2 · ( + x − 1 ) − x + · 4 · x + 1 = + · 2 · x − · 2 · 1 − x…" at bounding box center [367, 131] width 174 height 74
click at [312, 120] on div at bounding box center [367, 130] width 163 height 69
click at [312, 117] on div at bounding box center [367, 130] width 163 height 69
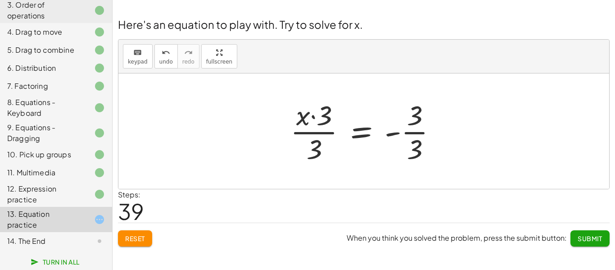
click at [316, 147] on div at bounding box center [367, 130] width 163 height 69
drag, startPoint x: 316, startPoint y: 147, endPoint x: 431, endPoint y: 117, distance: 118.7
click at [431, 117] on div at bounding box center [367, 130] width 163 height 69
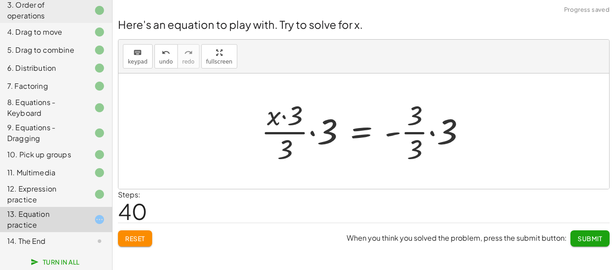
click at [432, 131] on div at bounding box center [367, 130] width 221 height 69
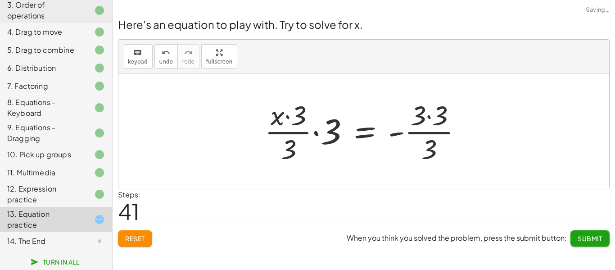
click at [425, 112] on div at bounding box center [366, 130] width 213 height 69
click at [427, 117] on div at bounding box center [366, 130] width 213 height 69
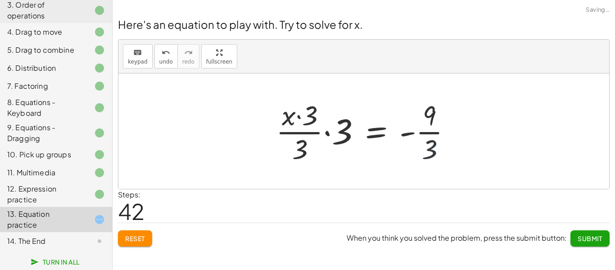
click at [420, 149] on div at bounding box center [367, 130] width 192 height 69
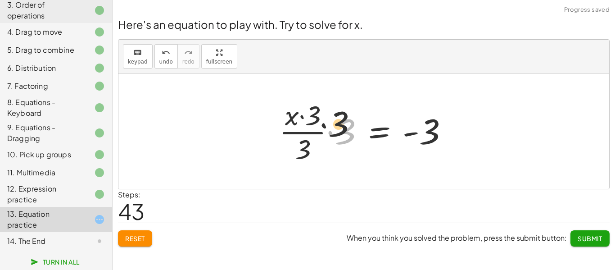
click at [321, 123] on div at bounding box center [367, 130] width 185 height 69
drag, startPoint x: 331, startPoint y: 133, endPoint x: 306, endPoint y: 117, distance: 29.7
click at [306, 117] on div at bounding box center [367, 130] width 185 height 69
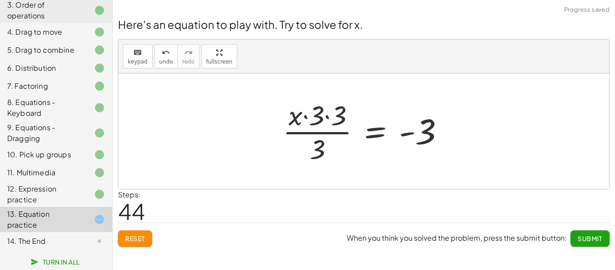
click at [326, 117] on div at bounding box center [367, 130] width 178 height 69
click at [331, 116] on div at bounding box center [379, 130] width 154 height 69
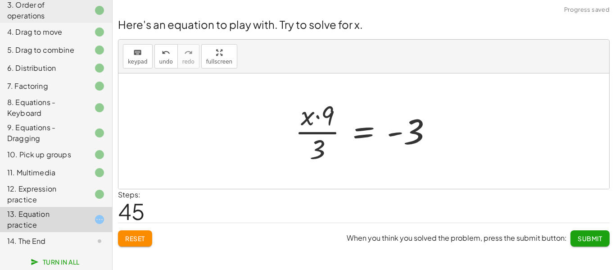
click at [319, 130] on div at bounding box center [367, 130] width 154 height 69
click at [317, 118] on div at bounding box center [367, 130] width 154 height 69
drag, startPoint x: 322, startPoint y: 153, endPoint x: 340, endPoint y: 121, distance: 36.7
click at [340, 121] on div at bounding box center [367, 130] width 154 height 69
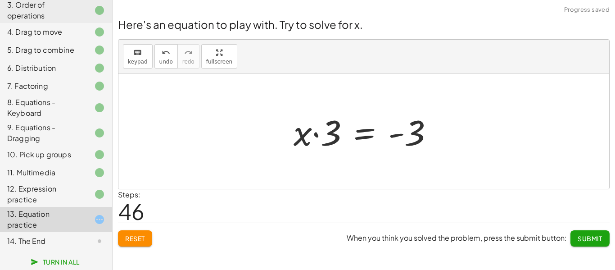
click at [313, 135] on div at bounding box center [367, 131] width 156 height 46
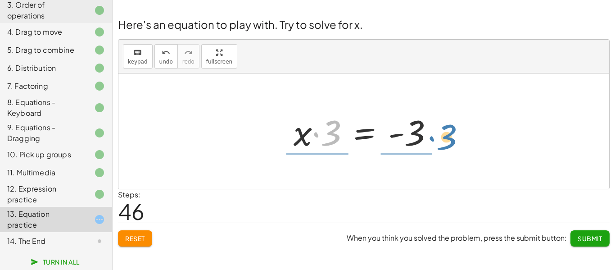
drag, startPoint x: 322, startPoint y: 133, endPoint x: 438, endPoint y: 137, distance: 115.8
click at [438, 137] on div at bounding box center [367, 131] width 156 height 46
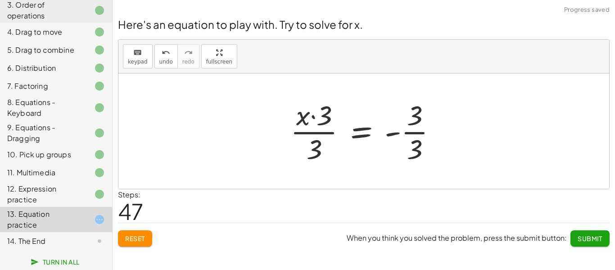
click at [417, 133] on div at bounding box center [367, 130] width 163 height 69
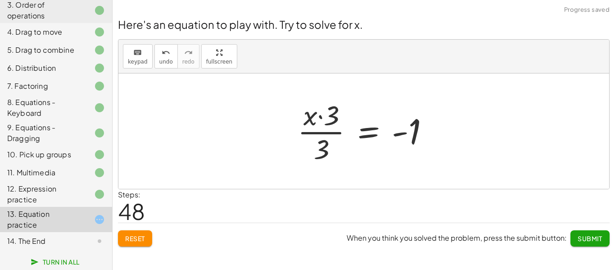
click at [325, 131] on div at bounding box center [367, 130] width 148 height 69
click at [321, 117] on div at bounding box center [367, 130] width 148 height 69
drag, startPoint x: 326, startPoint y: 154, endPoint x: 349, endPoint y: 115, distance: 44.6
click at [349, 115] on div at bounding box center [367, 130] width 148 height 69
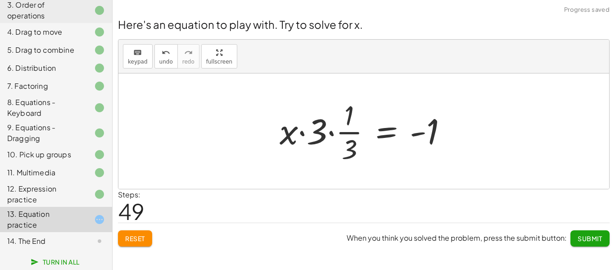
click at [315, 135] on div at bounding box center [367, 130] width 184 height 69
click at [330, 132] on div at bounding box center [367, 130] width 184 height 69
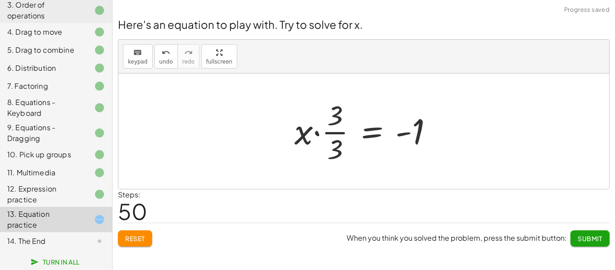
click at [318, 133] on div at bounding box center [367, 130] width 155 height 69
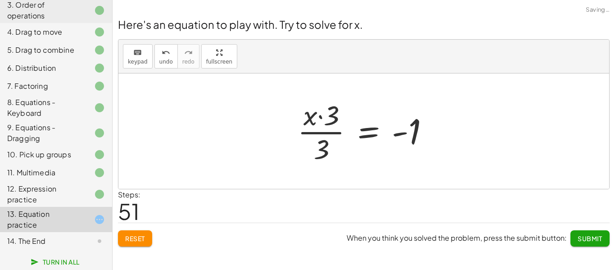
click at [321, 122] on div at bounding box center [367, 130] width 148 height 69
click at [325, 135] on div at bounding box center [367, 130] width 148 height 69
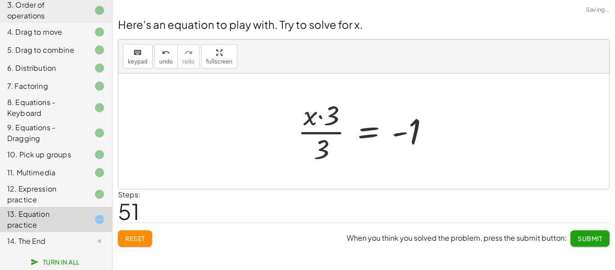
click at [325, 135] on div at bounding box center [367, 130] width 148 height 69
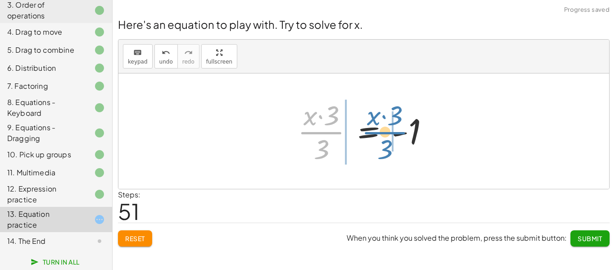
drag, startPoint x: 325, startPoint y: 135, endPoint x: 389, endPoint y: 134, distance: 63.5
click at [389, 134] on div at bounding box center [367, 130] width 148 height 69
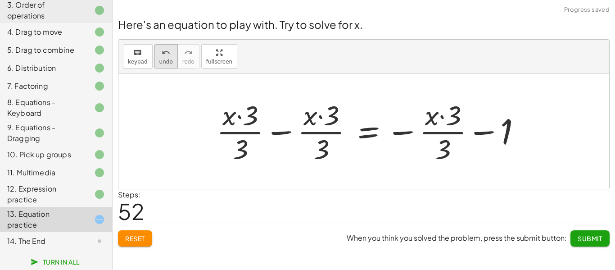
click at [164, 59] on span "undo" at bounding box center [166, 62] width 14 height 6
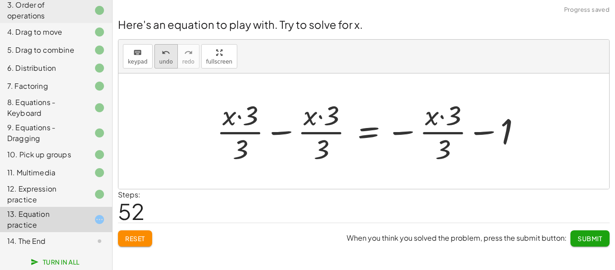
click at [164, 59] on span "undo" at bounding box center [166, 62] width 14 height 6
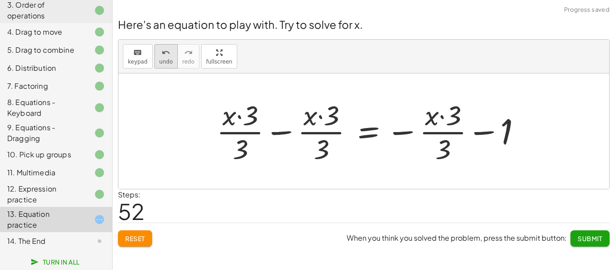
click at [164, 59] on span "undo" at bounding box center [166, 62] width 14 height 6
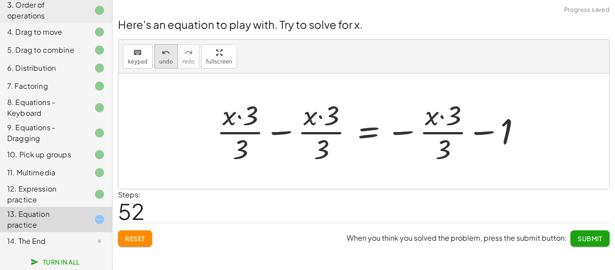
click at [164, 59] on span "undo" at bounding box center [166, 62] width 14 height 6
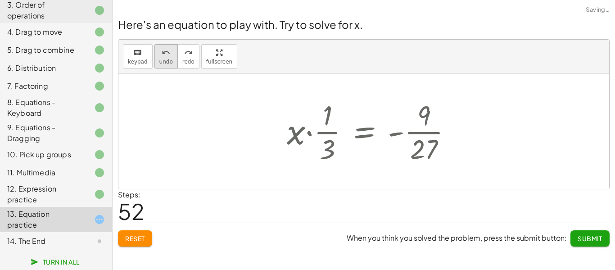
click at [164, 59] on span "undo" at bounding box center [166, 62] width 14 height 6
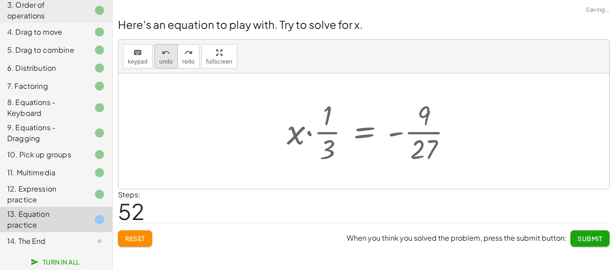
click at [164, 59] on span "undo" at bounding box center [166, 62] width 14 height 6
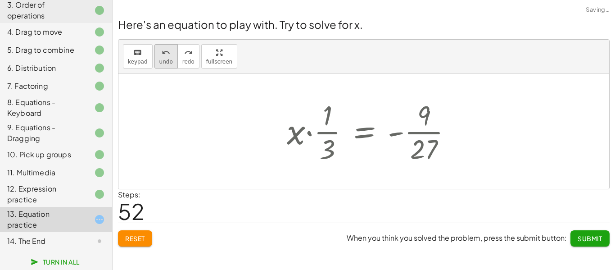
click at [164, 59] on span "undo" at bounding box center [166, 62] width 14 height 6
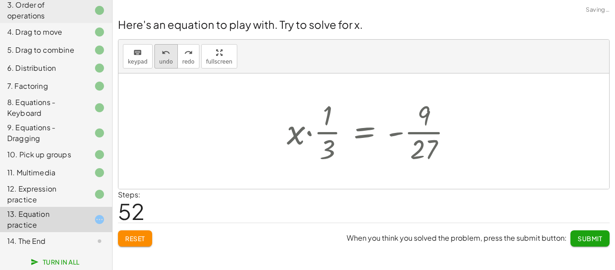
click at [164, 59] on span "undo" at bounding box center [166, 62] width 14 height 6
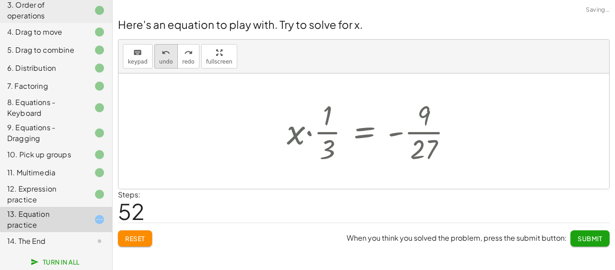
click at [164, 59] on span "undo" at bounding box center [166, 62] width 14 height 6
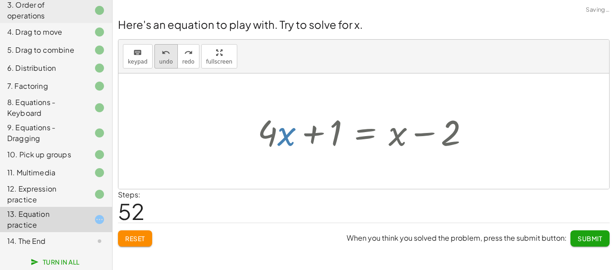
click at [164, 59] on span "undo" at bounding box center [166, 62] width 14 height 6
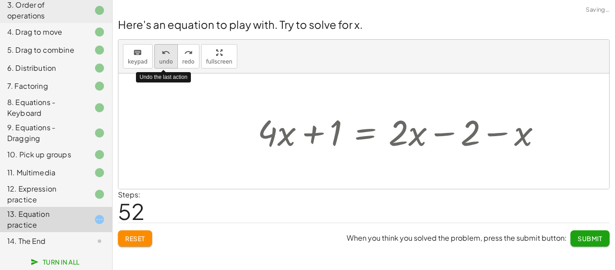
click at [164, 59] on span "undo" at bounding box center [166, 62] width 14 height 6
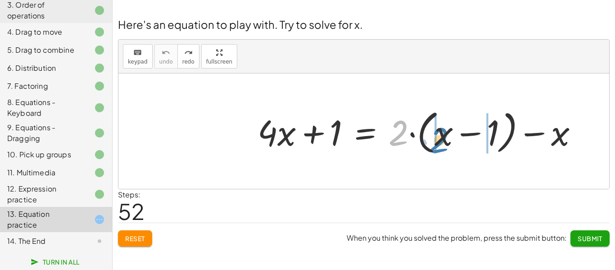
drag, startPoint x: 402, startPoint y: 126, endPoint x: 443, endPoint y: 133, distance: 41.1
click at [443, 133] on div at bounding box center [421, 131] width 337 height 52
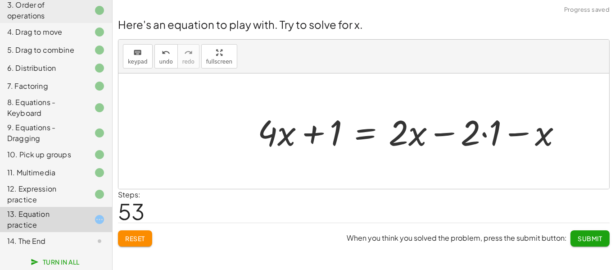
click at [480, 133] on div at bounding box center [413, 131] width 321 height 46
click at [483, 134] on div at bounding box center [413, 131] width 321 height 46
click at [499, 132] on div at bounding box center [403, 131] width 300 height 46
click at [443, 137] on div at bounding box center [403, 131] width 300 height 46
click at [309, 138] on div at bounding box center [403, 131] width 300 height 46
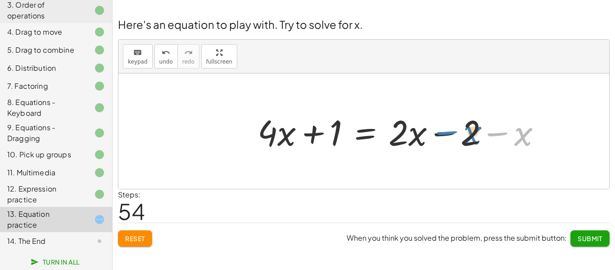
drag, startPoint x: 523, startPoint y: 137, endPoint x: 473, endPoint y: 136, distance: 50.0
click at [473, 136] on div at bounding box center [403, 131] width 300 height 46
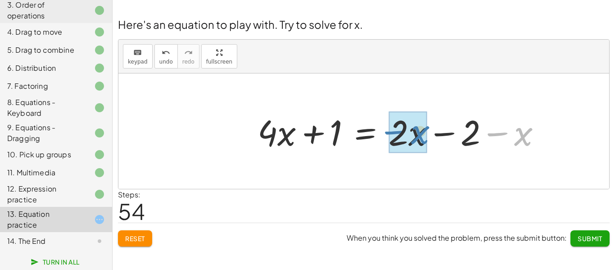
drag, startPoint x: 500, startPoint y: 136, endPoint x: 398, endPoint y: 134, distance: 102.7
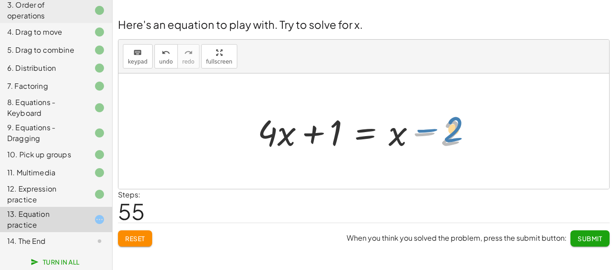
drag, startPoint x: 424, startPoint y: 131, endPoint x: 428, endPoint y: 128, distance: 5.4
click at [428, 128] on div at bounding box center [367, 131] width 228 height 46
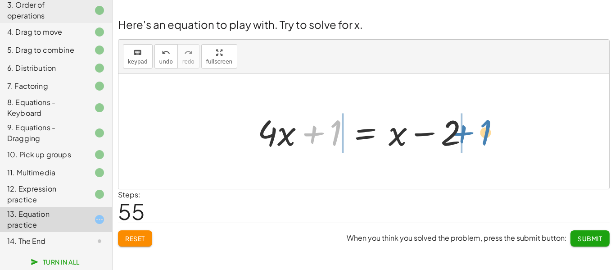
drag, startPoint x: 316, startPoint y: 134, endPoint x: 466, endPoint y: 134, distance: 149.9
click at [466, 134] on div at bounding box center [367, 131] width 228 height 46
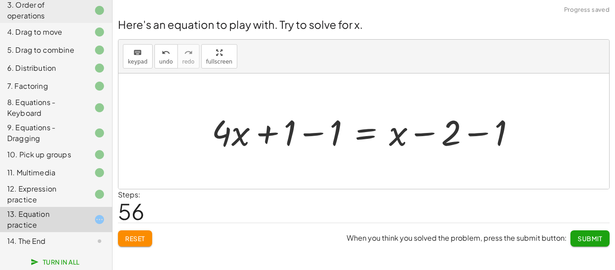
click at [473, 133] on div at bounding box center [367, 131] width 320 height 46
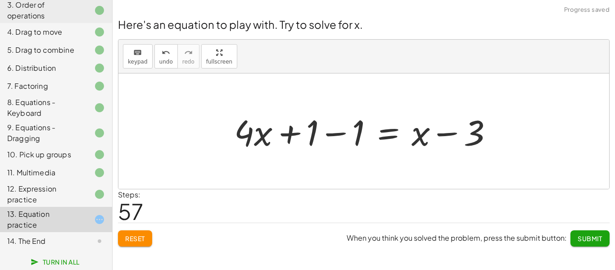
click at [339, 132] on div at bounding box center [367, 131] width 275 height 46
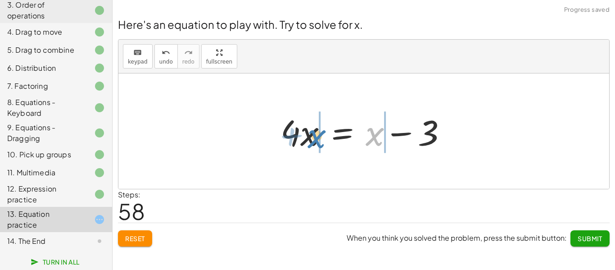
drag, startPoint x: 369, startPoint y: 134, endPoint x: 311, endPoint y: 136, distance: 58.5
click at [311, 136] on div at bounding box center [367, 131] width 183 height 46
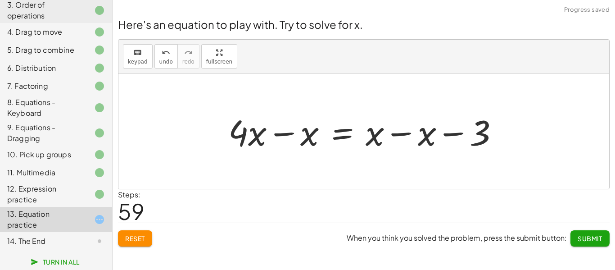
click at [285, 137] on div at bounding box center [367, 131] width 287 height 46
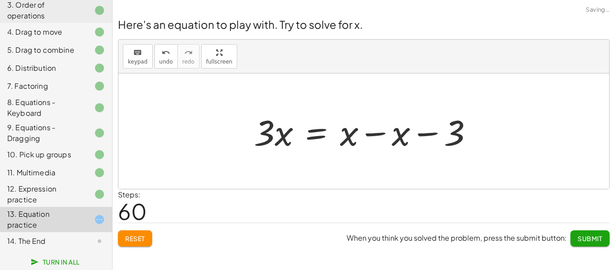
click at [371, 135] on div at bounding box center [366, 131] width 235 height 46
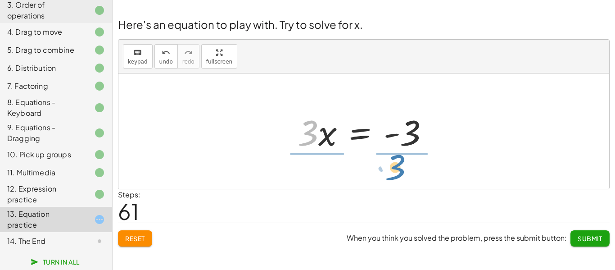
drag, startPoint x: 313, startPoint y: 136, endPoint x: 401, endPoint y: 171, distance: 93.8
click at [401, 171] on div "+ · 4 · x + 1 = + · 2 · ( + x − 1 ) − x + · 4 · x + 1 = + · 2 · x − · 2 · 1 − x…" at bounding box center [363, 130] width 491 height 115
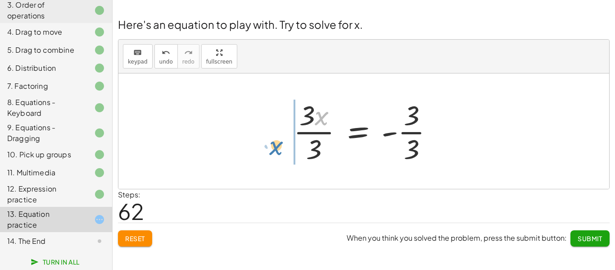
drag, startPoint x: 321, startPoint y: 110, endPoint x: 276, endPoint y: 140, distance: 54.3
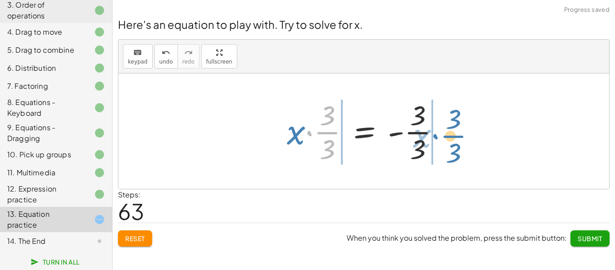
drag, startPoint x: 328, startPoint y: 134, endPoint x: 458, endPoint y: 137, distance: 130.6
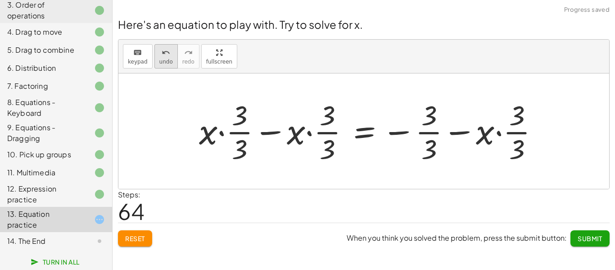
click at [162, 55] on icon "undo" at bounding box center [166, 52] width 9 height 11
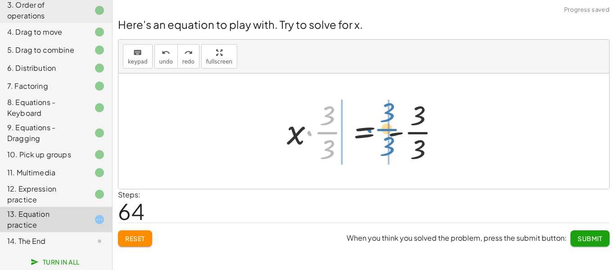
drag, startPoint x: 328, startPoint y: 140, endPoint x: 389, endPoint y: 136, distance: 61.3
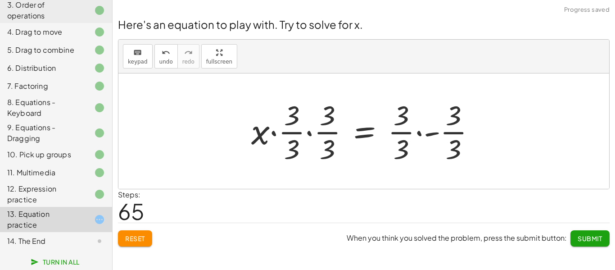
click at [308, 133] on div at bounding box center [367, 130] width 241 height 69
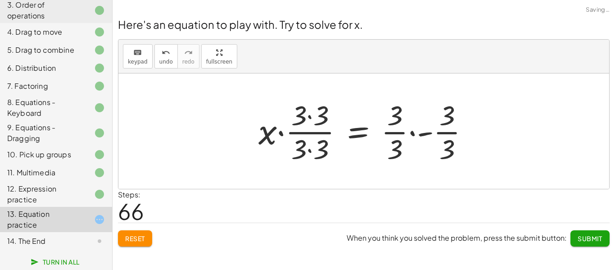
click at [308, 131] on div at bounding box center [367, 130] width 227 height 69
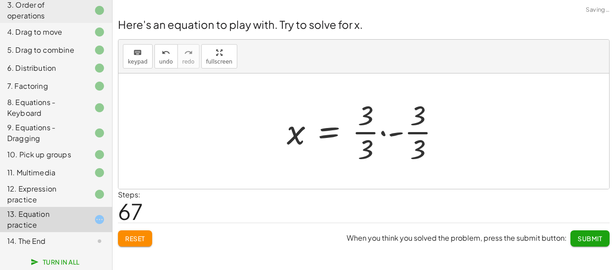
click at [384, 133] on div at bounding box center [366, 130] width 169 height 69
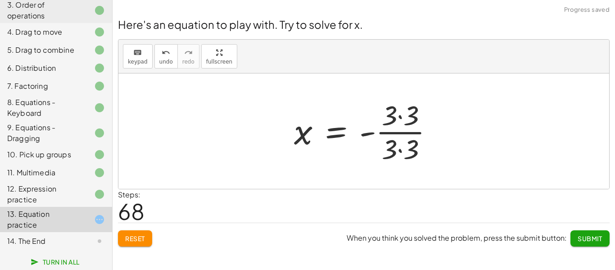
click at [399, 131] on div at bounding box center [366, 130] width 155 height 69
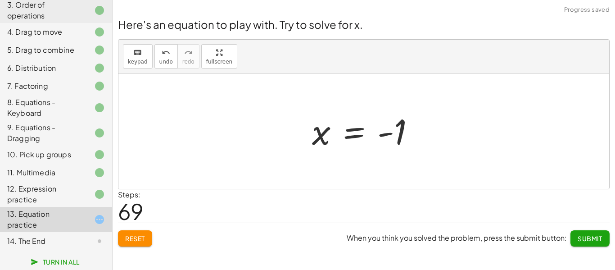
click at [594, 237] on span "Submit" at bounding box center [590, 238] width 25 height 8
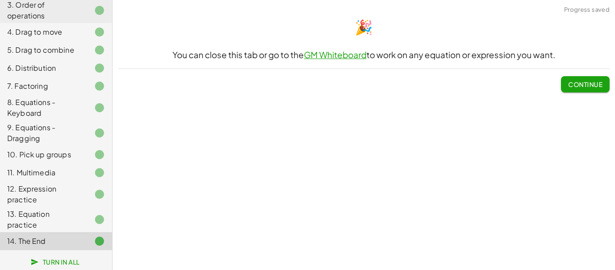
click at [583, 83] on span "Continue" at bounding box center [585, 84] width 34 height 8
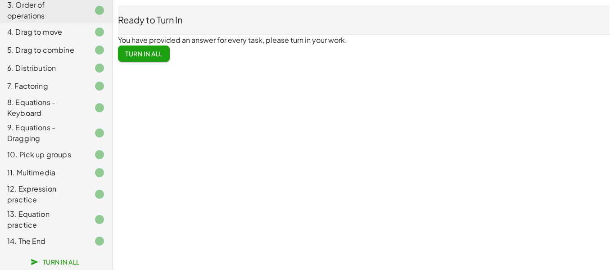
click at [153, 49] on button "Turn In All" at bounding box center [144, 53] width 52 height 16
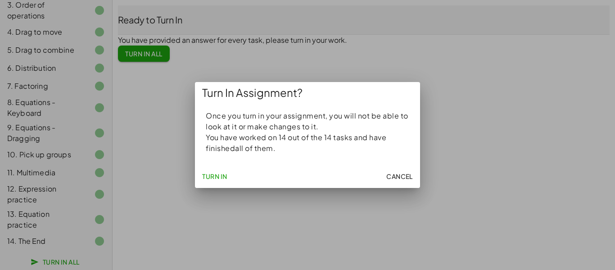
click at [220, 175] on span "Turn In" at bounding box center [214, 176] width 25 height 8
